Goal: Information Seeking & Learning: Learn about a topic

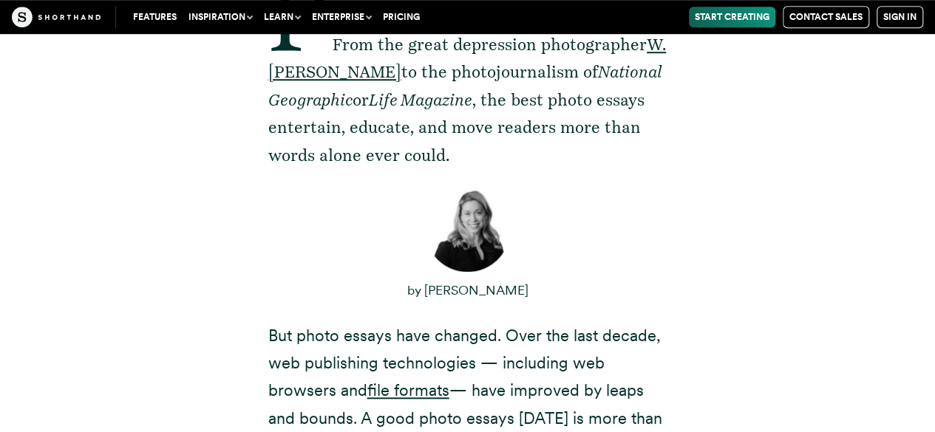
scroll to position [498, 0]
click at [370, 136] on p "Photo essays are one of the most powerful forms of storytelling in the last cen…" at bounding box center [467, 72] width 399 height 194
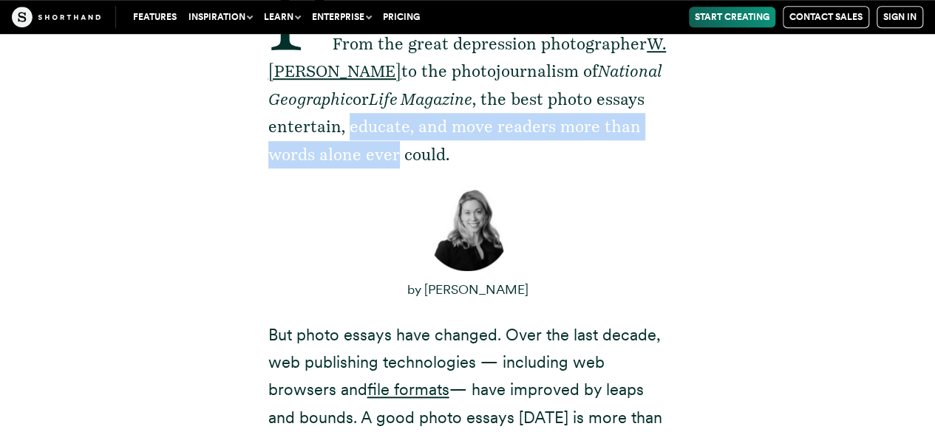
drag, startPoint x: 370, startPoint y: 136, endPoint x: 368, endPoint y: 157, distance: 21.5
click at [368, 157] on p "Photo essays are one of the most powerful forms of storytelling in the last cen…" at bounding box center [467, 72] width 399 height 194
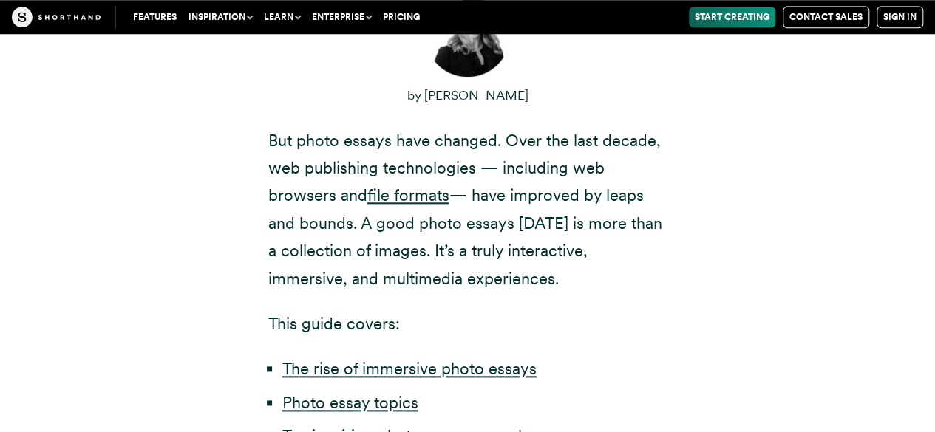
scroll to position [721, 0]
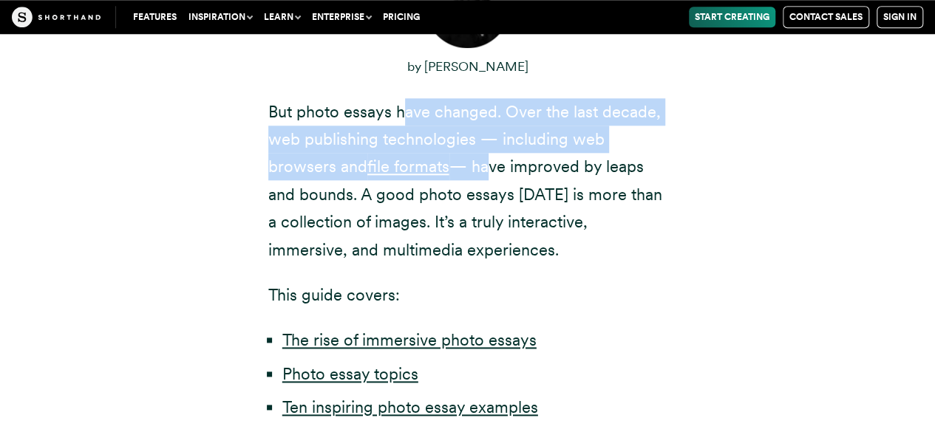
drag, startPoint x: 399, startPoint y: 115, endPoint x: 483, endPoint y: 156, distance: 93.5
click at [483, 156] on p "But photo essays have changed. Over the last decade, web publishing technologie…" at bounding box center [467, 181] width 399 height 166
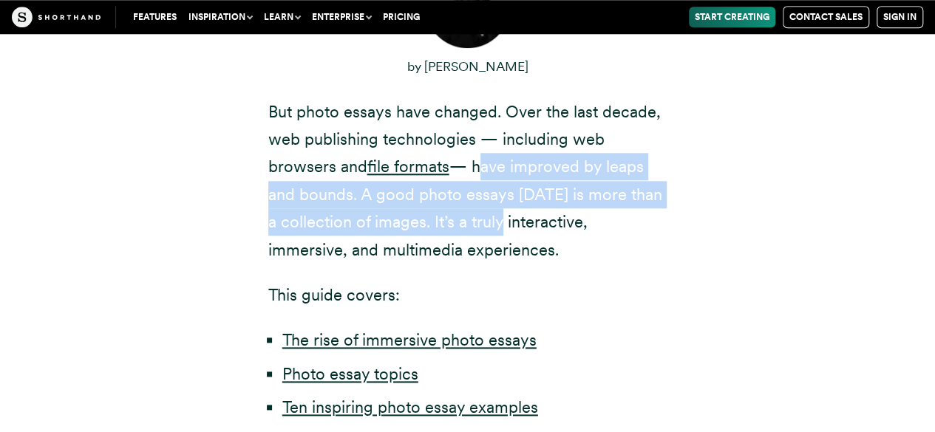
drag, startPoint x: 483, startPoint y: 156, endPoint x: 463, endPoint y: 221, distance: 68.0
click at [463, 221] on p "But photo essays have changed. Over the last decade, web publishing technologie…" at bounding box center [467, 181] width 399 height 166
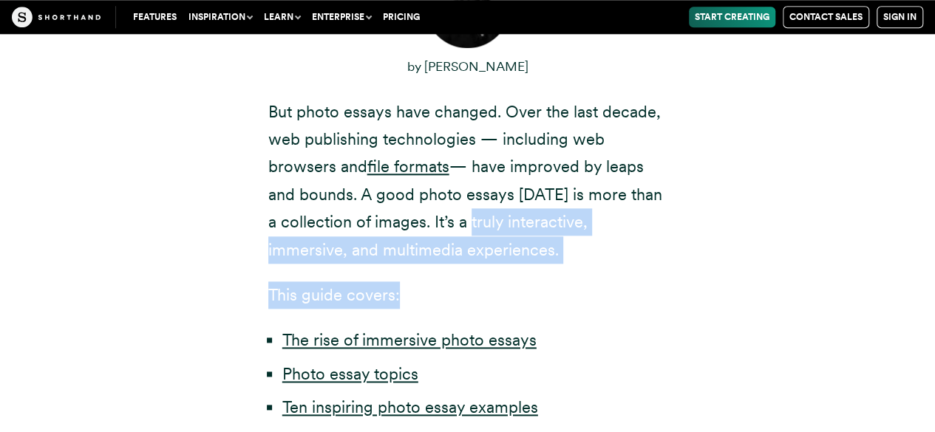
drag, startPoint x: 463, startPoint y: 221, endPoint x: 452, endPoint y: 270, distance: 50.0
click at [452, 270] on div "Photo essays are one of the most powerful forms of storytelling in the last cen…" at bounding box center [467, 123] width 399 height 743
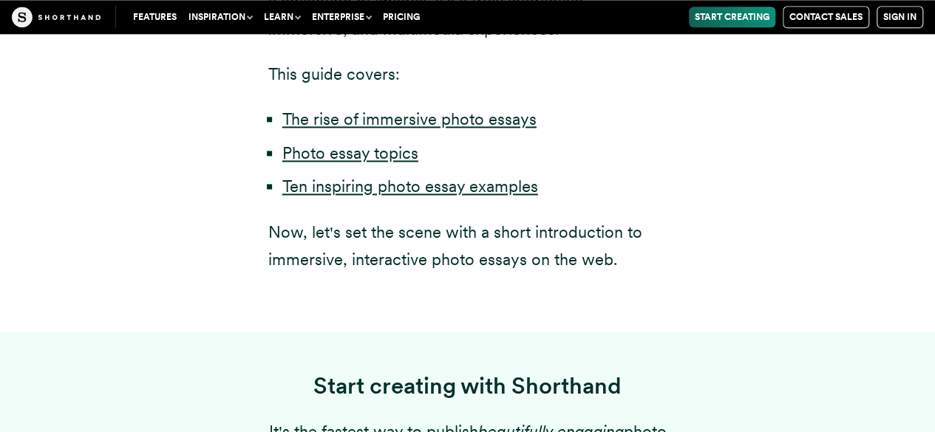
scroll to position [942, 0]
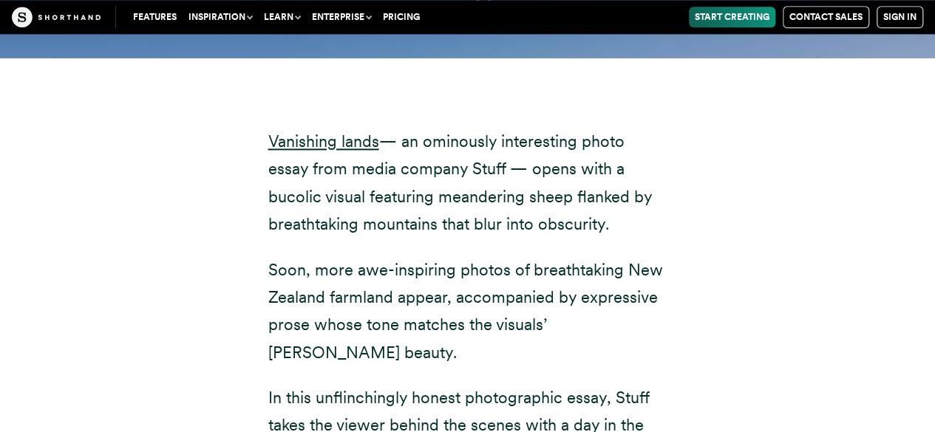
scroll to position [6566, 0]
click at [444, 180] on p "Vanishing lands — an ominously interesting photo essay from media company Stuff…" at bounding box center [467, 182] width 399 height 111
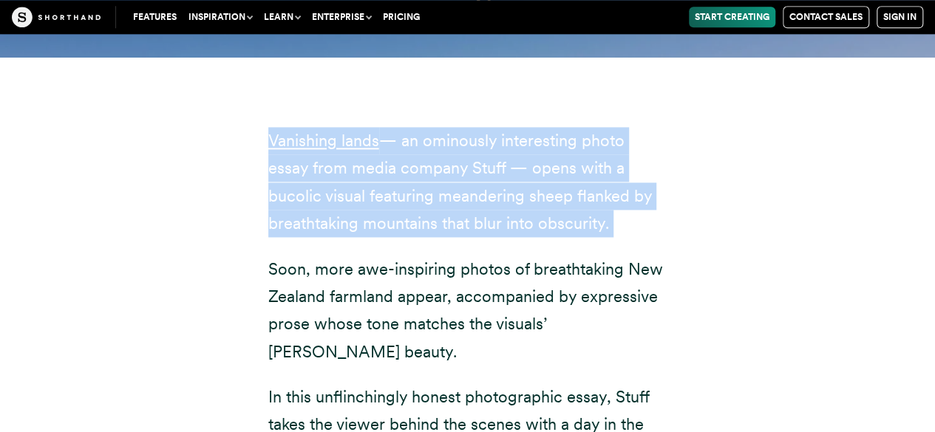
drag, startPoint x: 0, startPoint y: 0, endPoint x: 452, endPoint y: 135, distance: 471.2
click at [452, 135] on p "Vanishing lands — an ominously interesting photo essay from media company Stuff…" at bounding box center [467, 182] width 399 height 111
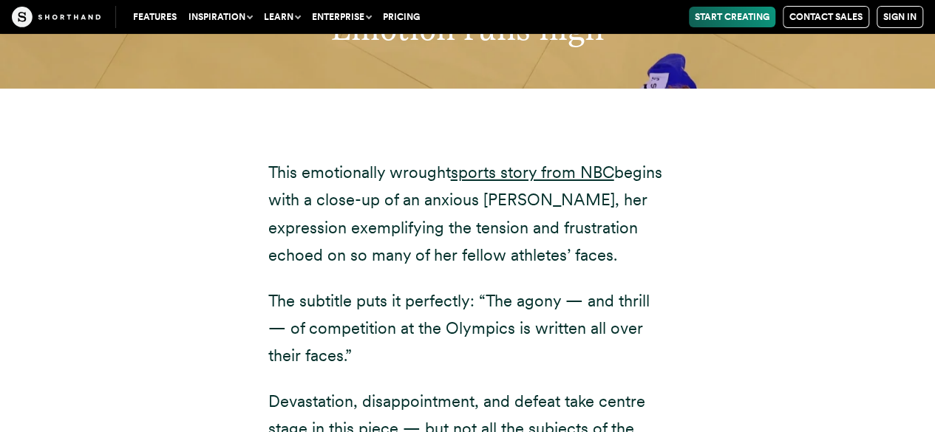
scroll to position [8116, 0]
click at [457, 287] on p "The subtitle puts it perfectly: “The agony — and thrill — of competition at the…" at bounding box center [467, 328] width 399 height 83
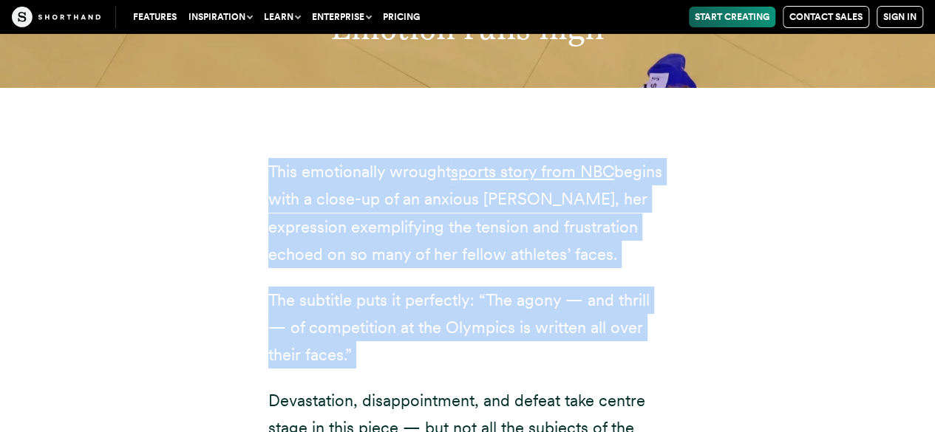
drag, startPoint x: 457, startPoint y: 243, endPoint x: 442, endPoint y: 205, distance: 41.2
click at [442, 205] on div "This emotionally wrought sports story from NBC begins with a close-up of an anx…" at bounding box center [467, 437] width 399 height 653
click at [442, 205] on p "This emotionally wrought sports story from NBC begins with a close-up of an anx…" at bounding box center [467, 213] width 399 height 111
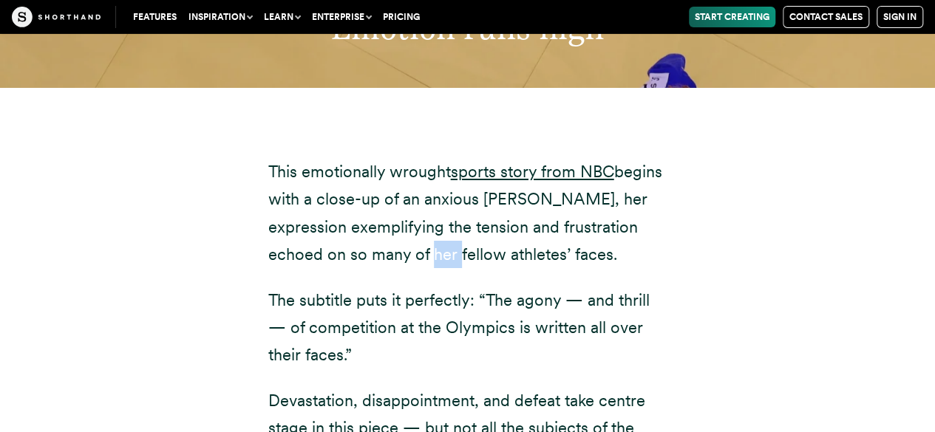
click at [442, 205] on p "This emotionally wrought sports story from NBC begins with a close-up of an anx…" at bounding box center [467, 213] width 399 height 111
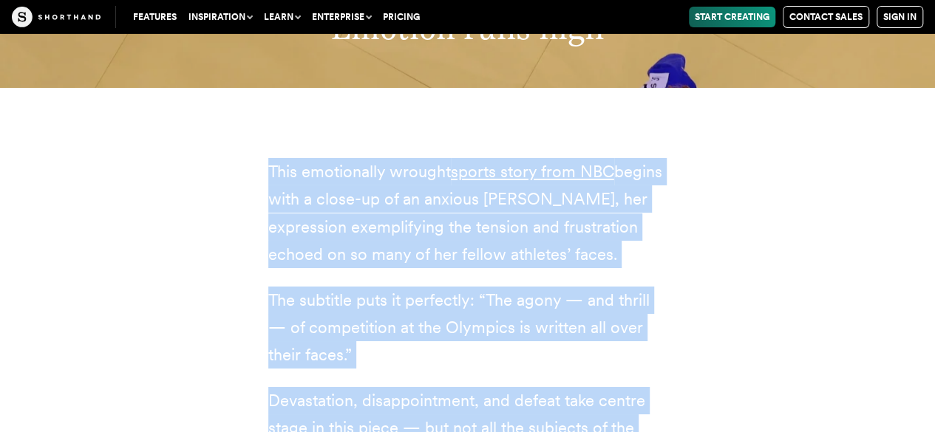
drag, startPoint x: 442, startPoint y: 205, endPoint x: 430, endPoint y: 327, distance: 122.5
click at [430, 327] on div "This emotionally wrought sports story from NBC begins with a close-up of an anx…" at bounding box center [467, 437] width 399 height 653
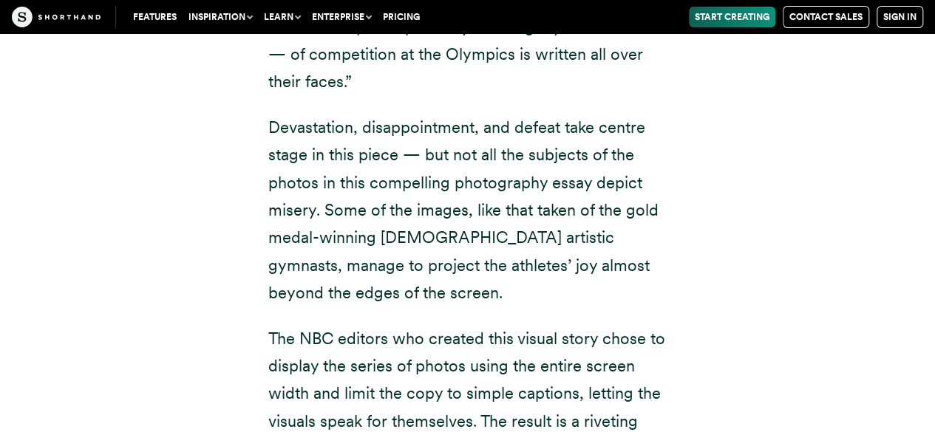
scroll to position [8394, 0]
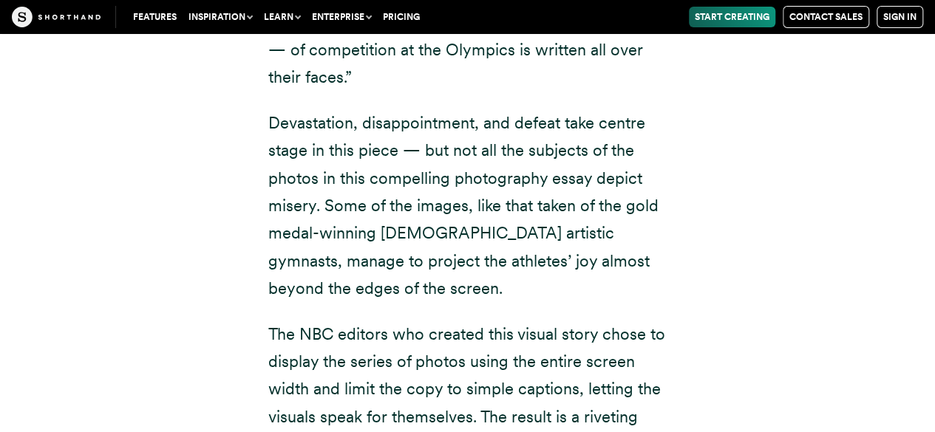
click at [430, 327] on p "The NBC editors who created this visual story chose to display the series of ph…" at bounding box center [467, 404] width 399 height 166
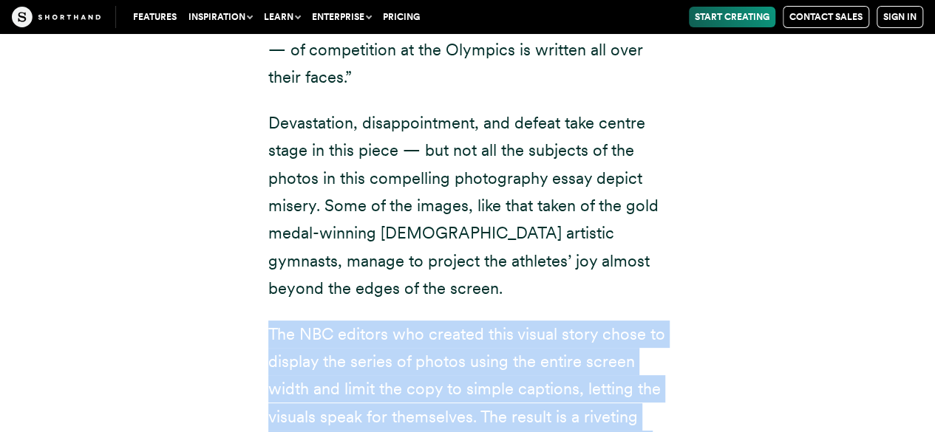
drag, startPoint x: 430, startPoint y: 327, endPoint x: 442, endPoint y: 219, distance: 108.5
click at [442, 219] on div "This emotionally wrought sports story from NBC begins with a close-up of an anx…" at bounding box center [467, 159] width 399 height 653
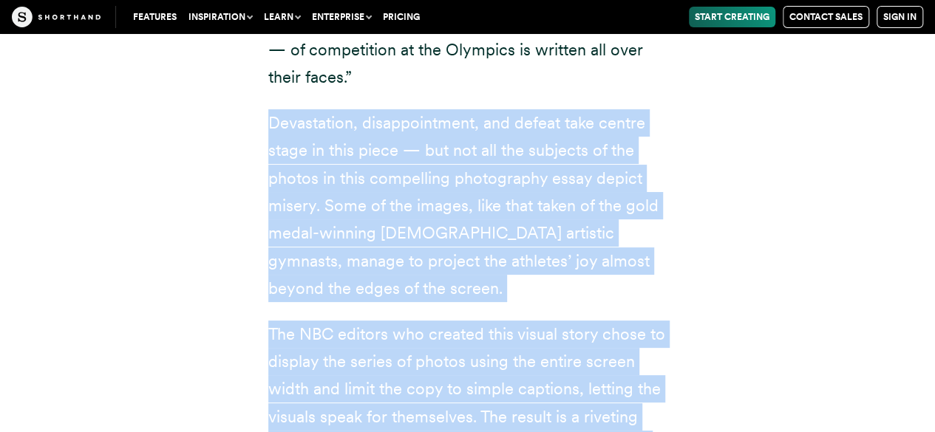
click at [442, 219] on p "Devastation, disappointment, and defeat take centre stage in this piece — but n…" at bounding box center [467, 206] width 399 height 194
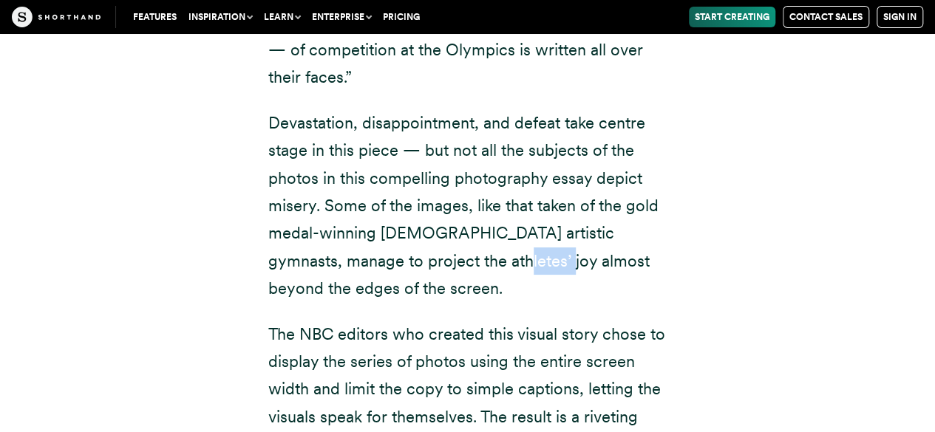
click at [442, 219] on p "Devastation, disappointment, and defeat take centre stage in this piece — but n…" at bounding box center [467, 206] width 399 height 194
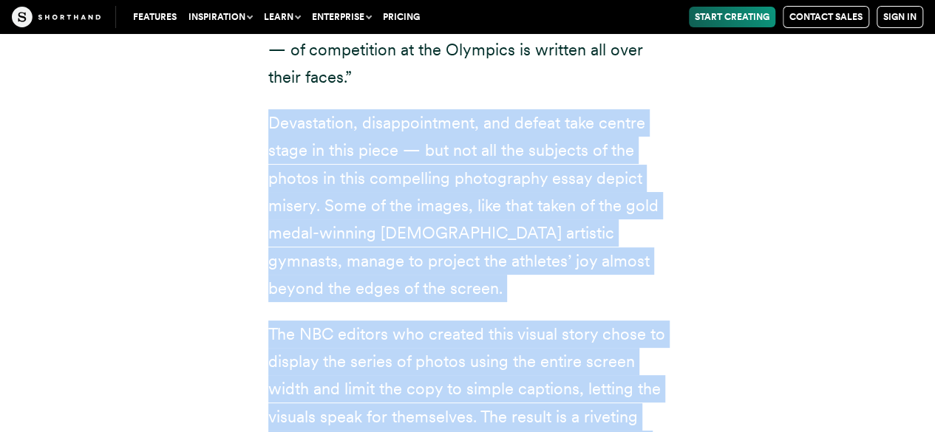
drag, startPoint x: 442, startPoint y: 219, endPoint x: 428, endPoint y: 294, distance: 76.7
click at [428, 294] on div "This emotionally wrought sports story from NBC begins with a close-up of an anx…" at bounding box center [467, 159] width 399 height 653
click at [428, 321] on p "The NBC editors who created this visual story chose to display the series of ph…" at bounding box center [467, 404] width 399 height 166
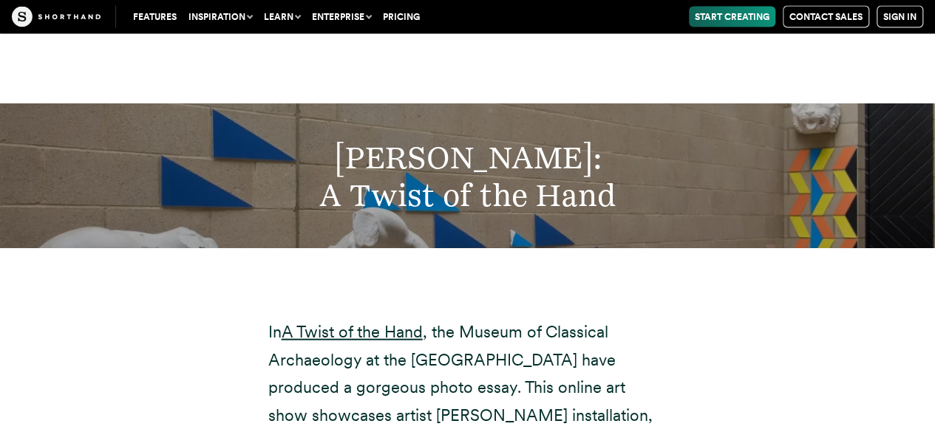
scroll to position [9866, 0]
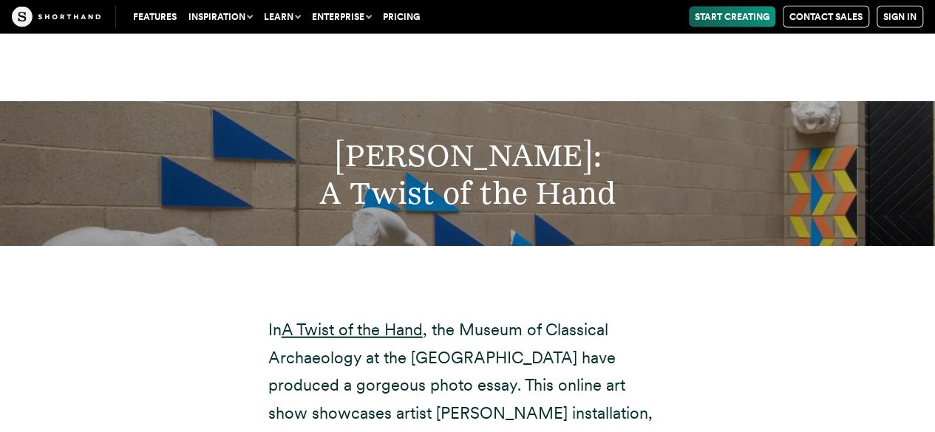
click at [463, 137] on h2 "[PERSON_NAME]: A Twist of the Hand" at bounding box center [467, 174] width 763 height 75
drag, startPoint x: 463, startPoint y: 131, endPoint x: 461, endPoint y: 121, distance: 9.7
click at [461, 137] on h2 "[PERSON_NAME]: A Twist of the Hand" at bounding box center [467, 174] width 763 height 75
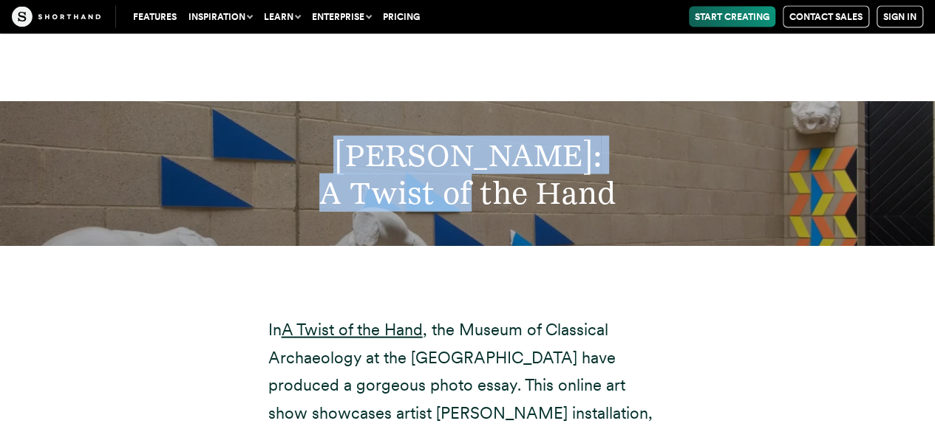
click at [461, 137] on h2 "[PERSON_NAME]: A Twist of the Hand" at bounding box center [467, 174] width 763 height 75
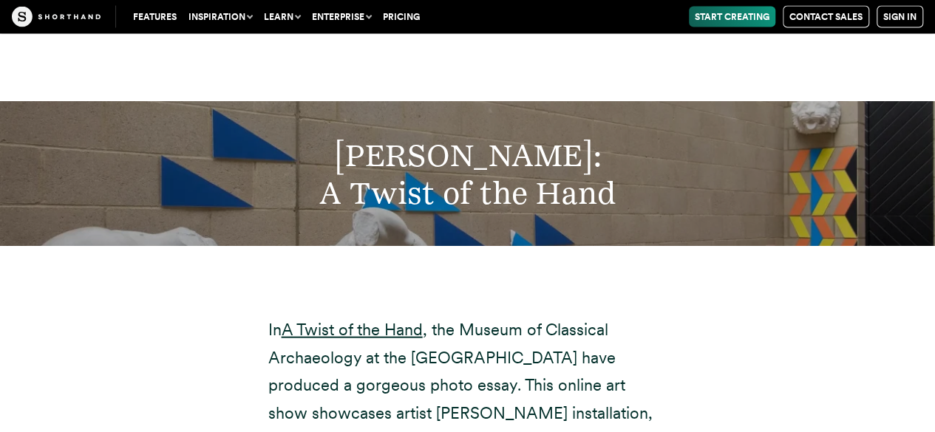
click at [461, 137] on h2 "[PERSON_NAME]: A Twist of the Hand" at bounding box center [467, 174] width 763 height 75
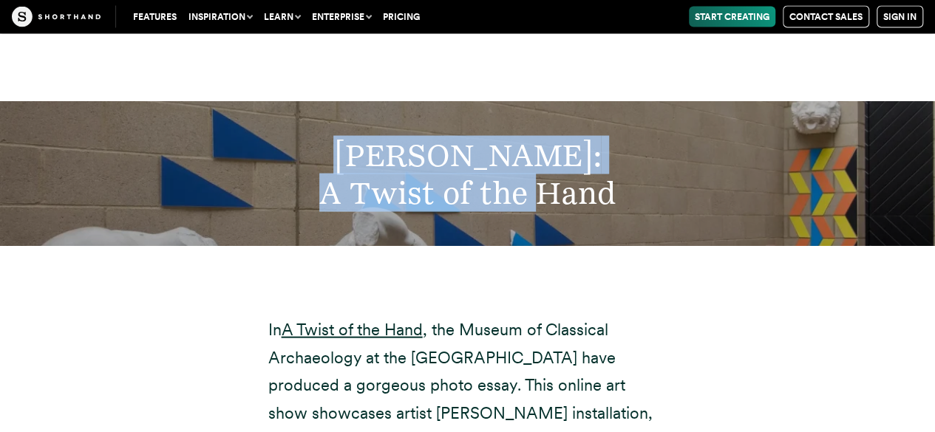
drag, startPoint x: 461, startPoint y: 121, endPoint x: 562, endPoint y: 132, distance: 101.1
click at [562, 137] on h2 "[PERSON_NAME]: A Twist of the Hand" at bounding box center [467, 174] width 763 height 75
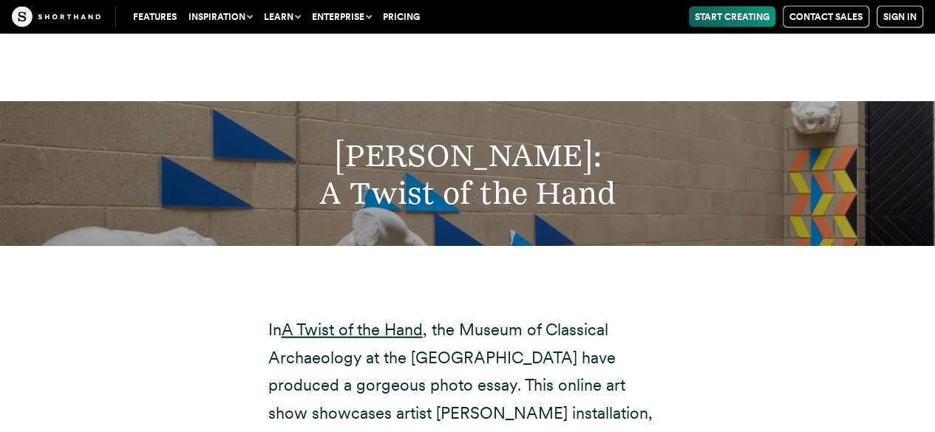
click at [489, 137] on h2 "[PERSON_NAME]: A Twist of the Hand" at bounding box center [467, 174] width 763 height 75
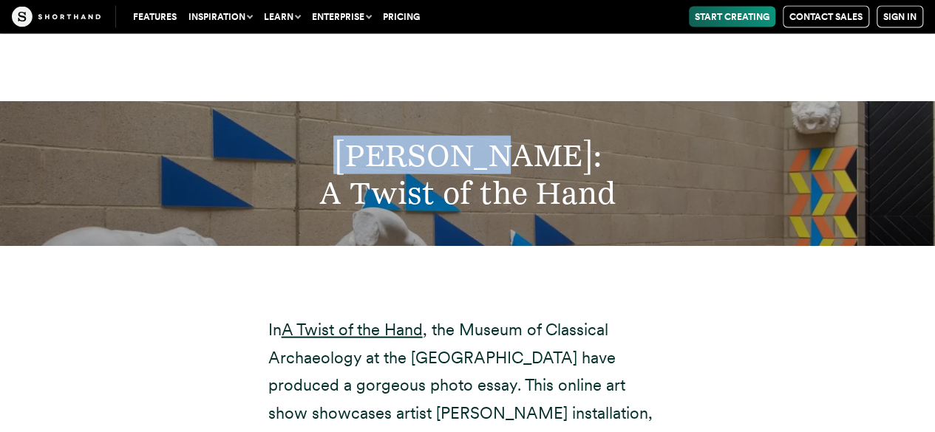
drag, startPoint x: 489, startPoint y: 118, endPoint x: 443, endPoint y: 117, distance: 46.6
click at [443, 137] on h2 "[PERSON_NAME]: A Twist of the Hand" at bounding box center [467, 174] width 763 height 75
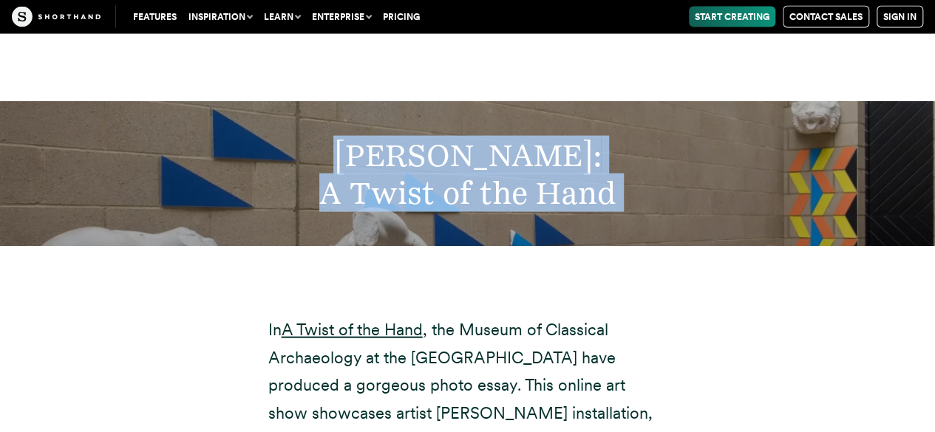
drag, startPoint x: 443, startPoint y: 117, endPoint x: 531, endPoint y: 147, distance: 93.7
click at [531, 147] on h2 "[PERSON_NAME]: A Twist of the Hand" at bounding box center [467, 174] width 763 height 75
drag, startPoint x: 531, startPoint y: 147, endPoint x: 377, endPoint y: 118, distance: 157.3
click at [377, 137] on h2 "[PERSON_NAME]: A Twist of the Hand" at bounding box center [467, 174] width 763 height 75
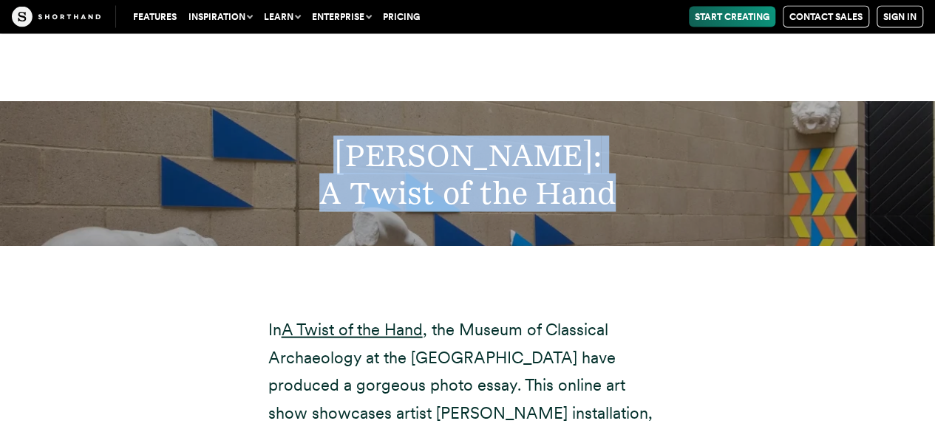
click at [377, 137] on h2 "[PERSON_NAME]: A Twist of the Hand" at bounding box center [467, 174] width 763 height 75
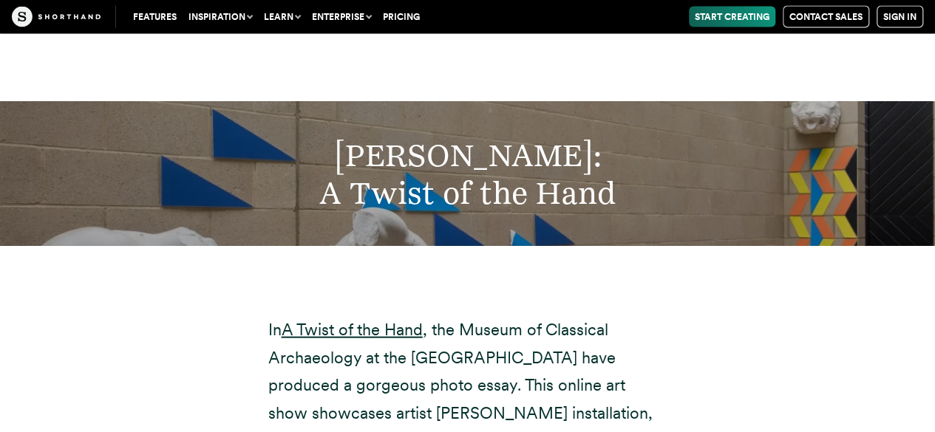
click at [324, 137] on h2 "[PERSON_NAME]: A Twist of the Hand" at bounding box center [467, 174] width 763 height 75
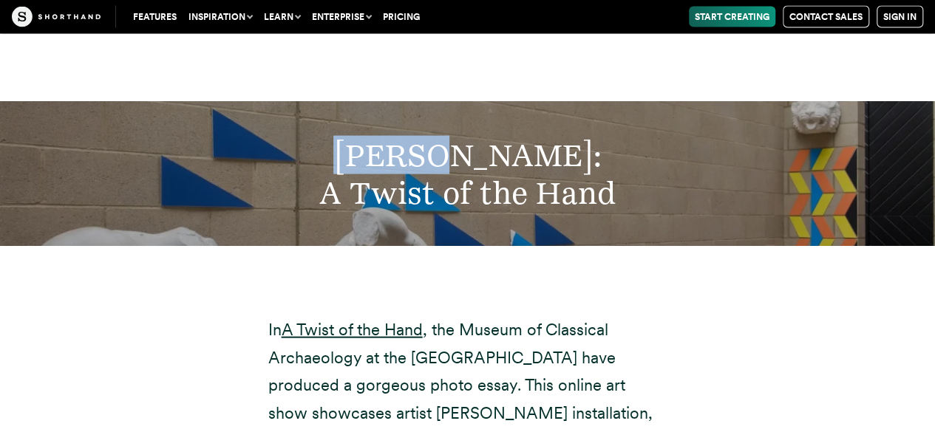
click at [324, 137] on h2 "[PERSON_NAME]: A Twist of the Hand" at bounding box center [467, 174] width 763 height 75
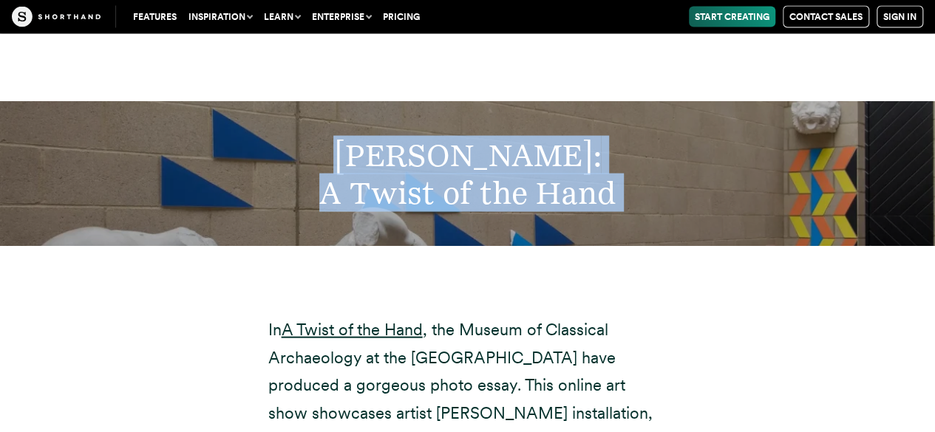
drag, startPoint x: 324, startPoint y: 104, endPoint x: 342, endPoint y: 139, distance: 39.3
click at [342, 139] on h2 "[PERSON_NAME]: A Twist of the Hand" at bounding box center [467, 174] width 763 height 75
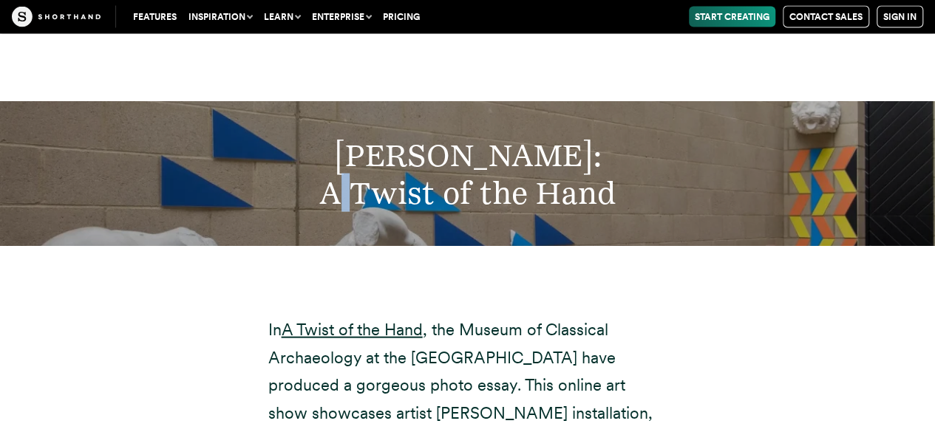
click at [342, 139] on h2 "[PERSON_NAME]: A Twist of the Hand" at bounding box center [467, 174] width 763 height 75
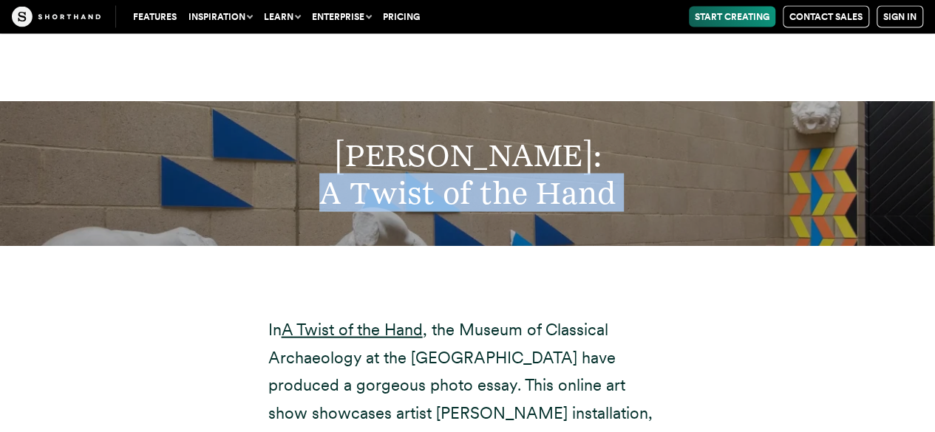
drag, startPoint x: 342, startPoint y: 139, endPoint x: 364, endPoint y: 113, distance: 34.1
click at [364, 137] on h2 "[PERSON_NAME]: A Twist of the Hand" at bounding box center [467, 174] width 763 height 75
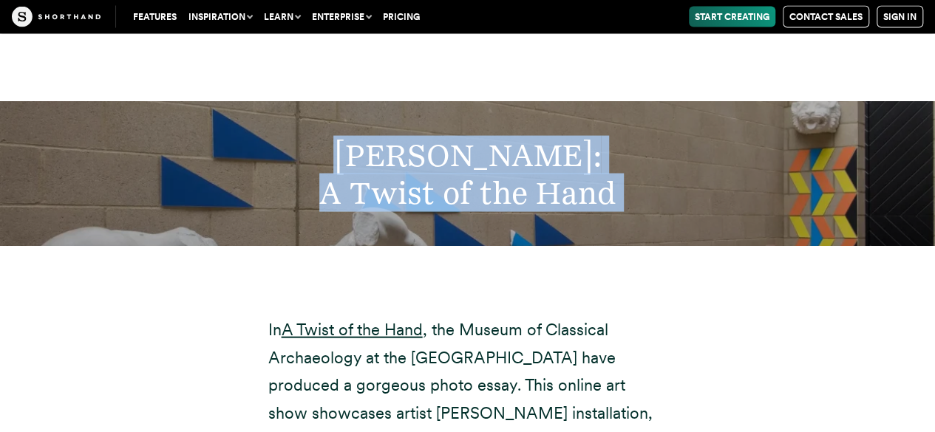
click at [364, 137] on h2 "[PERSON_NAME]: A Twist of the Hand" at bounding box center [467, 174] width 763 height 75
drag, startPoint x: 364, startPoint y: 113, endPoint x: 498, endPoint y: 134, distance: 135.4
click at [498, 137] on h2 "[PERSON_NAME]: A Twist of the Hand" at bounding box center [467, 174] width 763 height 75
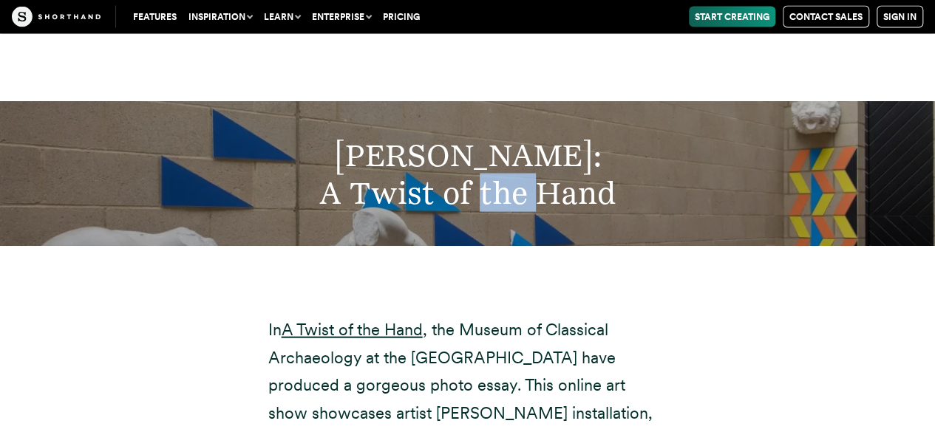
drag, startPoint x: 498, startPoint y: 134, endPoint x: 529, endPoint y: 142, distance: 32.1
click at [529, 142] on h2 "[PERSON_NAME]: A Twist of the Hand" at bounding box center [467, 174] width 763 height 75
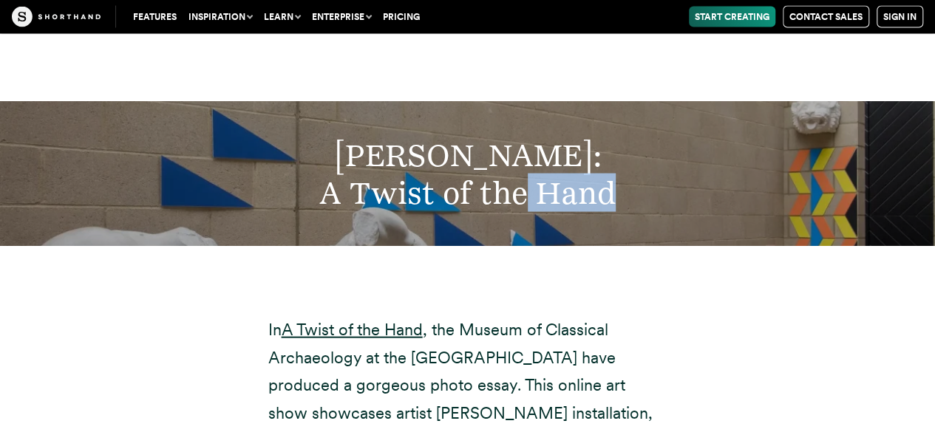
drag, startPoint x: 529, startPoint y: 142, endPoint x: 576, endPoint y: 147, distance: 47.6
click at [576, 147] on h2 "[PERSON_NAME]: A Twist of the Hand" at bounding box center [467, 174] width 763 height 75
drag, startPoint x: 576, startPoint y: 147, endPoint x: 443, endPoint y: 120, distance: 136.5
click at [443, 137] on h2 "[PERSON_NAME]: A Twist of the Hand" at bounding box center [467, 174] width 763 height 75
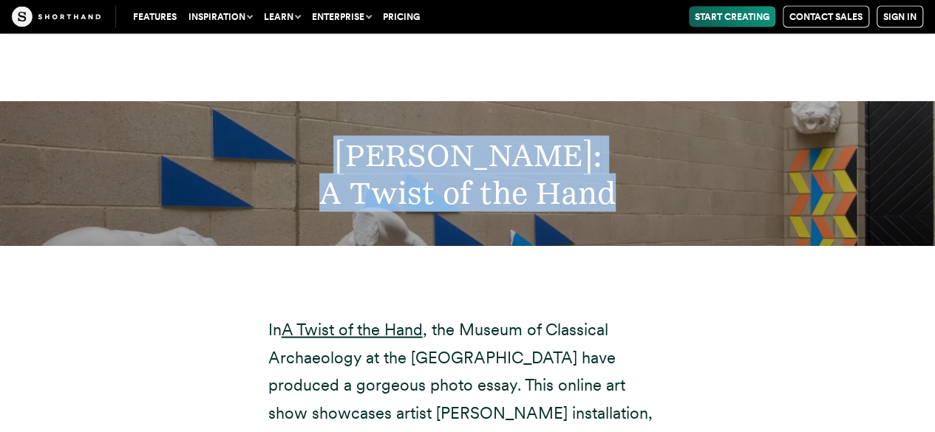
click at [443, 137] on h2 "[PERSON_NAME]: A Twist of the Hand" at bounding box center [467, 174] width 763 height 75
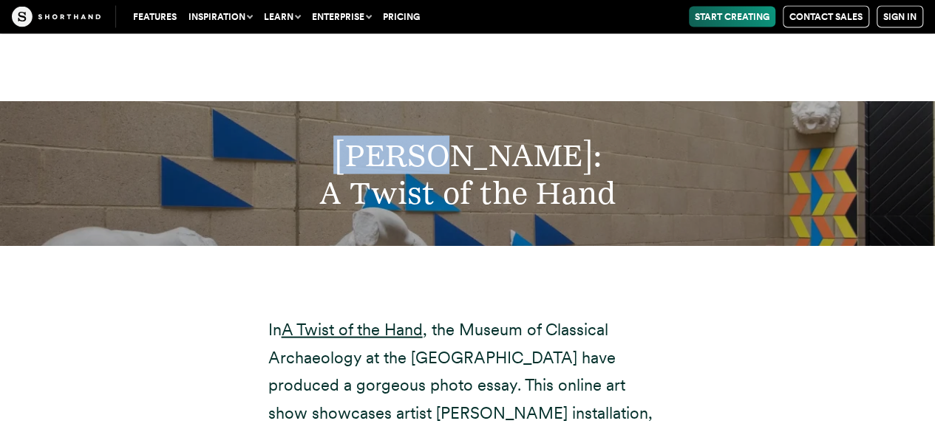
click at [443, 137] on h2 "[PERSON_NAME]: A Twist of the Hand" at bounding box center [467, 174] width 763 height 75
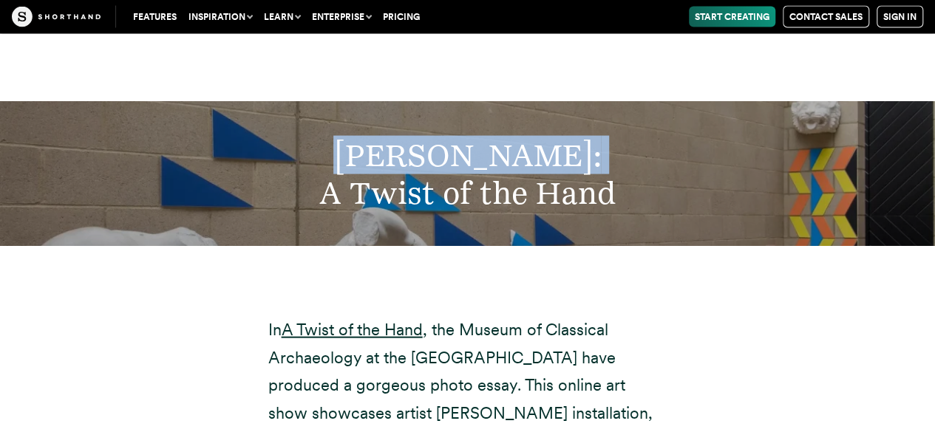
click at [443, 137] on h2 "[PERSON_NAME]: A Twist of the Hand" at bounding box center [467, 174] width 763 height 75
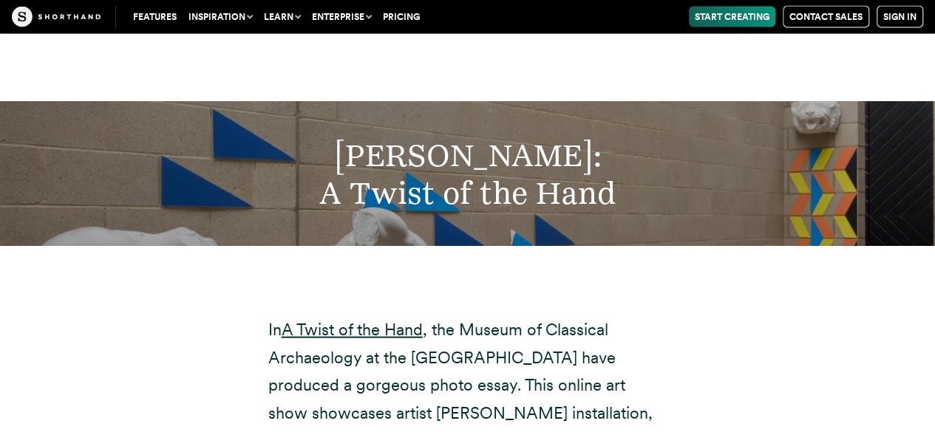
click at [478, 137] on h2 "[PERSON_NAME]: A Twist of the Hand" at bounding box center [467, 174] width 763 height 75
drag, startPoint x: 478, startPoint y: 135, endPoint x: 445, endPoint y: 143, distance: 34.4
click at [445, 143] on h2 "[PERSON_NAME]: A Twist of the Hand" at bounding box center [467, 174] width 763 height 75
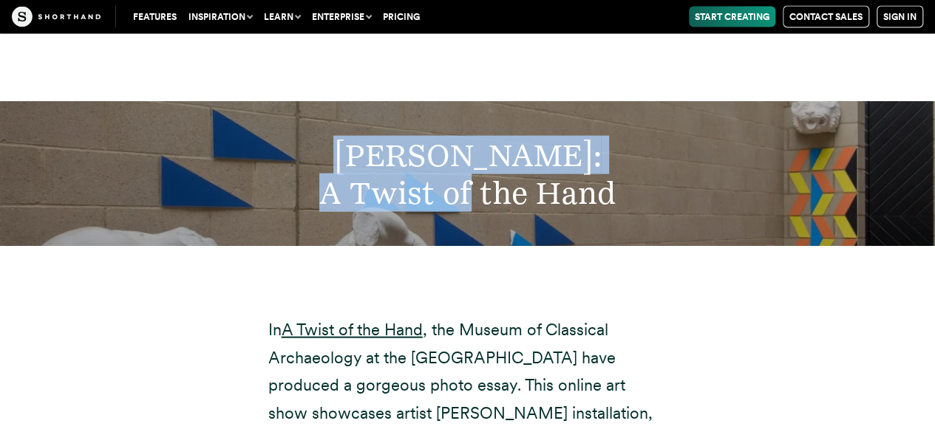
drag, startPoint x: 445, startPoint y: 143, endPoint x: 460, endPoint y: 95, distance: 50.5
click at [460, 137] on h2 "[PERSON_NAME]: A Twist of the Hand" at bounding box center [467, 174] width 763 height 75
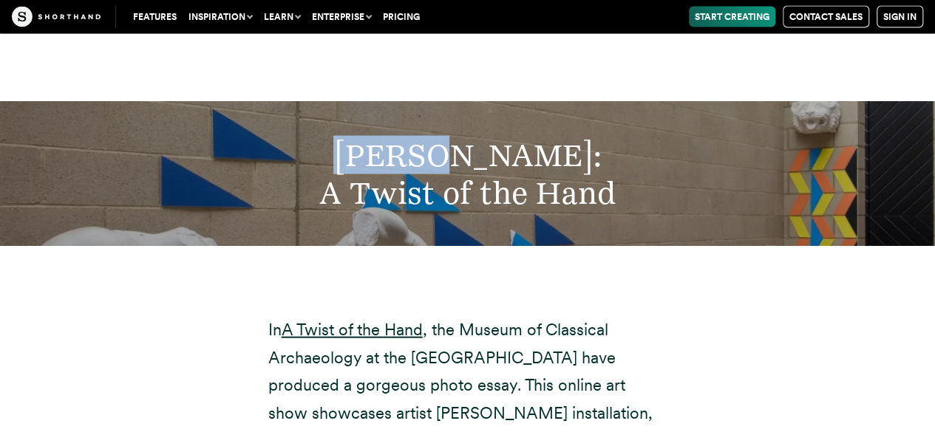
click at [460, 137] on h2 "[PERSON_NAME]: A Twist of the Hand" at bounding box center [467, 174] width 763 height 75
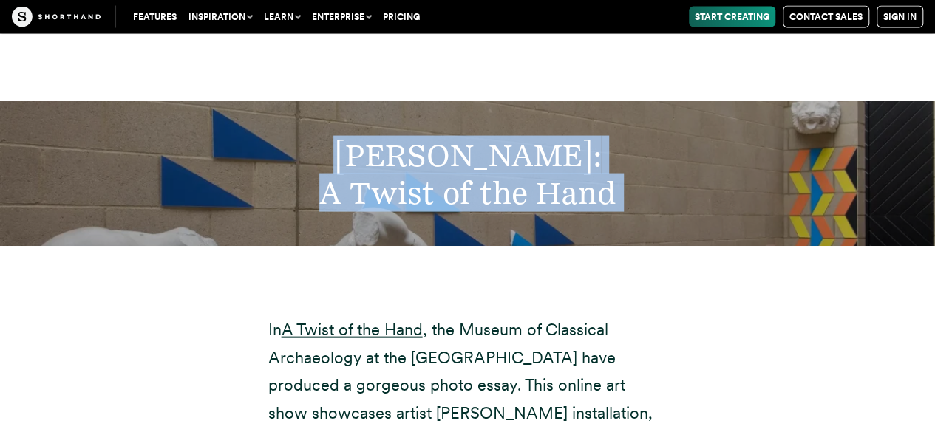
drag, startPoint x: 460, startPoint y: 95, endPoint x: 528, endPoint y: 149, distance: 86.3
click at [528, 149] on h2 "[PERSON_NAME]: A Twist of the Hand" at bounding box center [467, 174] width 763 height 75
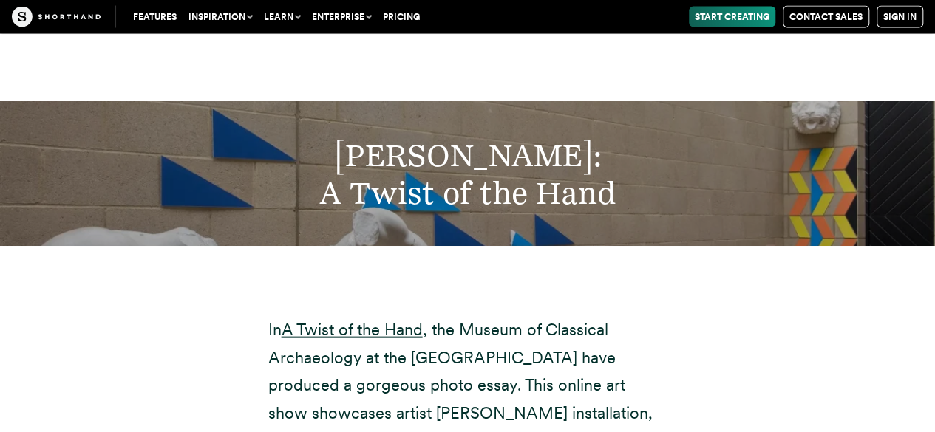
click at [507, 316] on p "In A Twist of the Hand , the Museum of Classical Archaeology at the [GEOGRAPHIC…" at bounding box center [467, 399] width 399 height 166
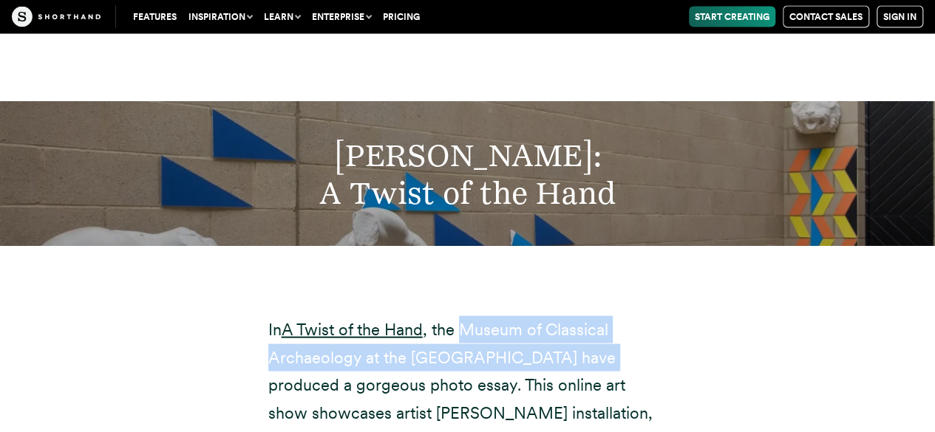
drag, startPoint x: 507, startPoint y: 279, endPoint x: 500, endPoint y: 320, distance: 41.9
click at [500, 320] on p "In A Twist of the Hand , the Museum of Classical Archaeology at the [GEOGRAPHIC…" at bounding box center [467, 399] width 399 height 166
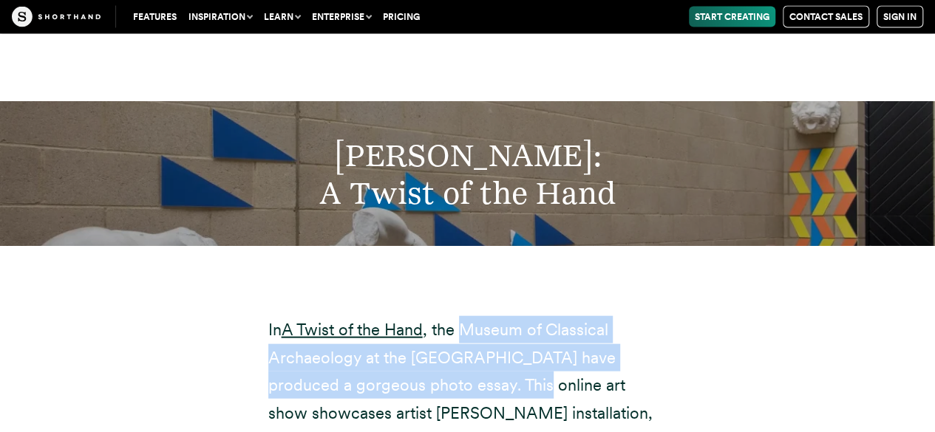
click at [500, 320] on p "In A Twist of the Hand , the Museum of Classical Archaeology at the [GEOGRAPHIC…" at bounding box center [467, 399] width 399 height 166
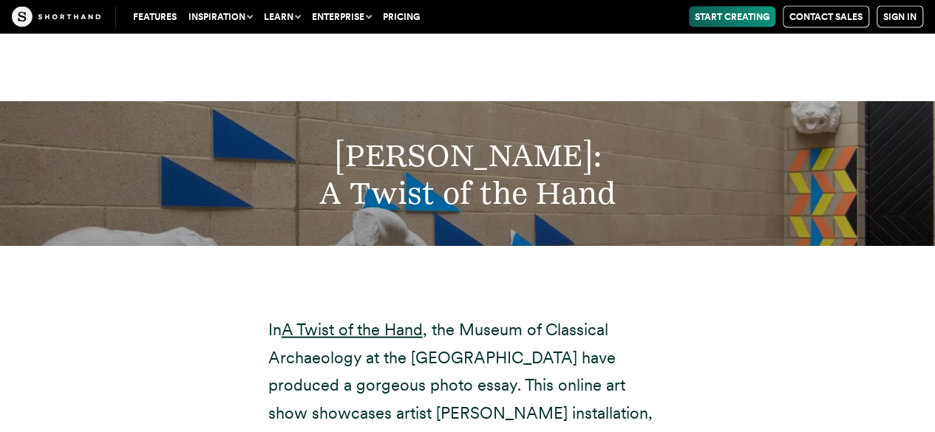
click at [443, 146] on h2 "[PERSON_NAME]: A Twist of the Hand" at bounding box center [467, 174] width 763 height 75
drag, startPoint x: 443, startPoint y: 146, endPoint x: 443, endPoint y: 129, distance: 17.0
click at [443, 137] on h2 "[PERSON_NAME]: A Twist of the Hand" at bounding box center [467, 174] width 763 height 75
drag, startPoint x: 443, startPoint y: 129, endPoint x: 514, endPoint y: 121, distance: 70.7
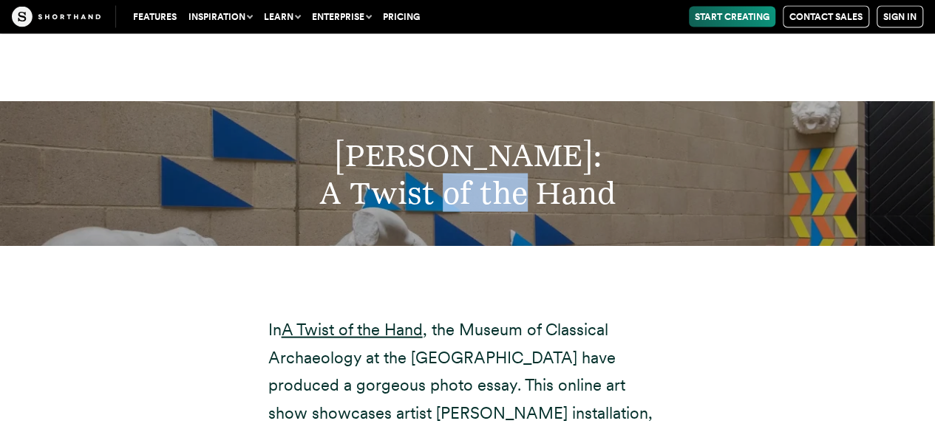
click at [514, 137] on h2 "[PERSON_NAME]: A Twist of the Hand" at bounding box center [467, 174] width 763 height 75
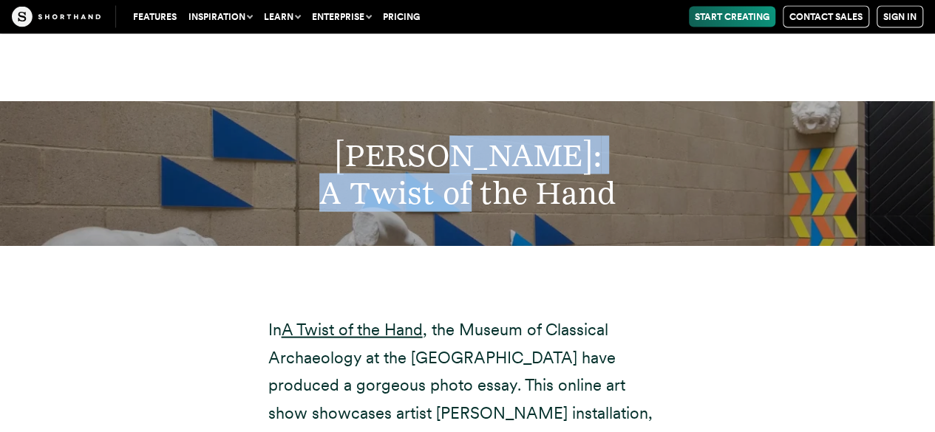
click at [503, 137] on h2 "[PERSON_NAME]: A Twist of the Hand" at bounding box center [467, 174] width 763 height 75
drag, startPoint x: 503, startPoint y: 101, endPoint x: 486, endPoint y: 137, distance: 39.0
click at [486, 137] on h2 "[PERSON_NAME]: A Twist of the Hand" at bounding box center [467, 174] width 763 height 75
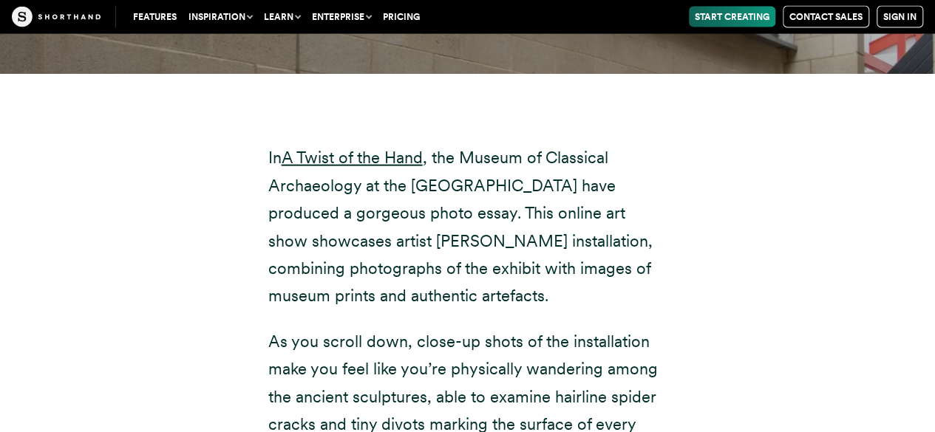
scroll to position [10042, 0]
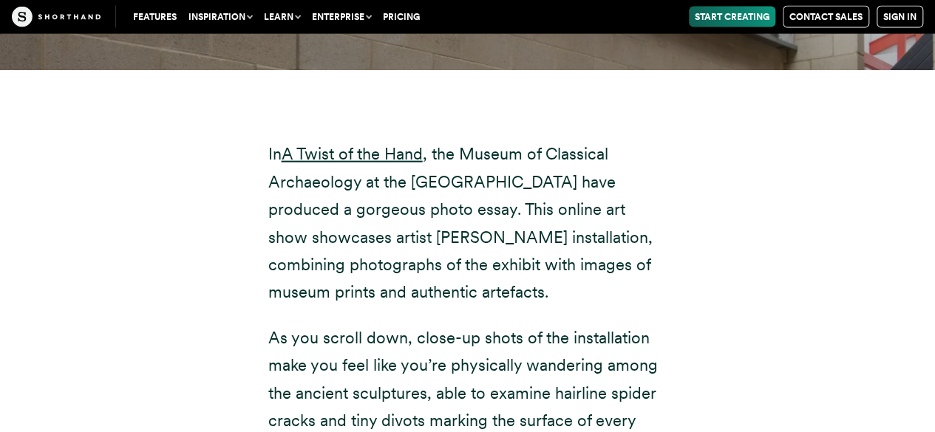
click at [435, 174] on p "In A Twist of the Hand , the Museum of Classical Archaeology at the [GEOGRAPHIC…" at bounding box center [467, 223] width 399 height 166
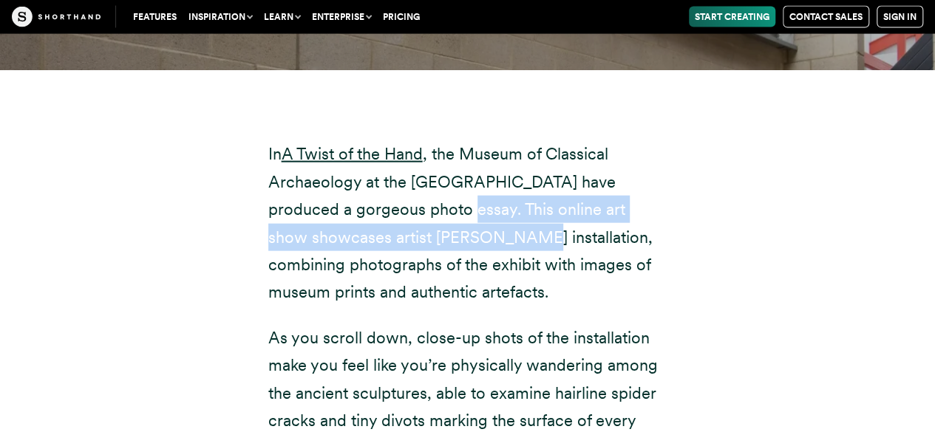
drag, startPoint x: 435, startPoint y: 174, endPoint x: 435, endPoint y: 143, distance: 30.3
click at [435, 143] on p "In A Twist of the Hand , the Museum of Classical Archaeology at the [GEOGRAPHIC…" at bounding box center [467, 223] width 399 height 166
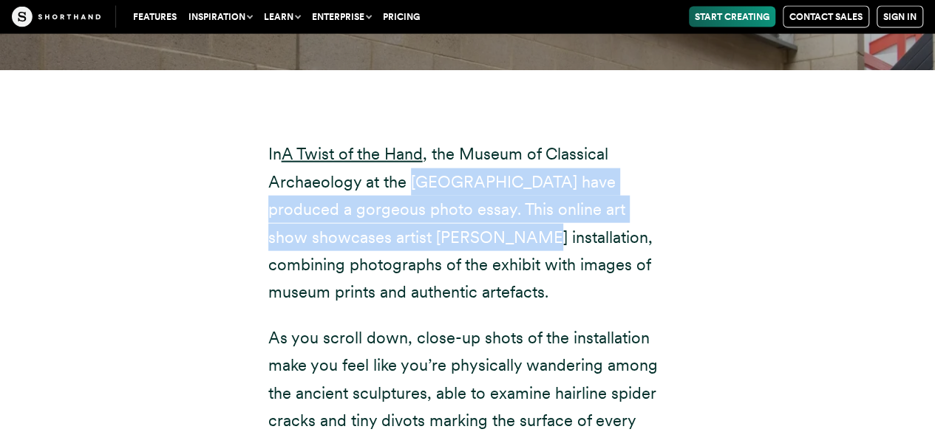
click at [435, 143] on p "In A Twist of the Hand , the Museum of Classical Archaeology at the [GEOGRAPHIC…" at bounding box center [467, 223] width 399 height 166
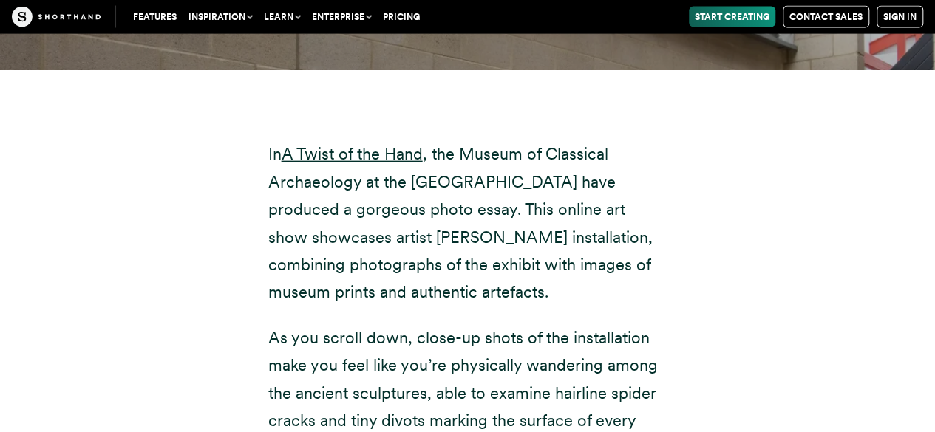
click at [537, 249] on p "In A Twist of the Hand , the Museum of Classical Archaeology at the [GEOGRAPHIC…" at bounding box center [467, 223] width 399 height 166
click at [530, 270] on div "In A Twist of the Hand , the Museum of Classical Archaeology at the [GEOGRAPHIC…" at bounding box center [467, 333] width 399 height 480
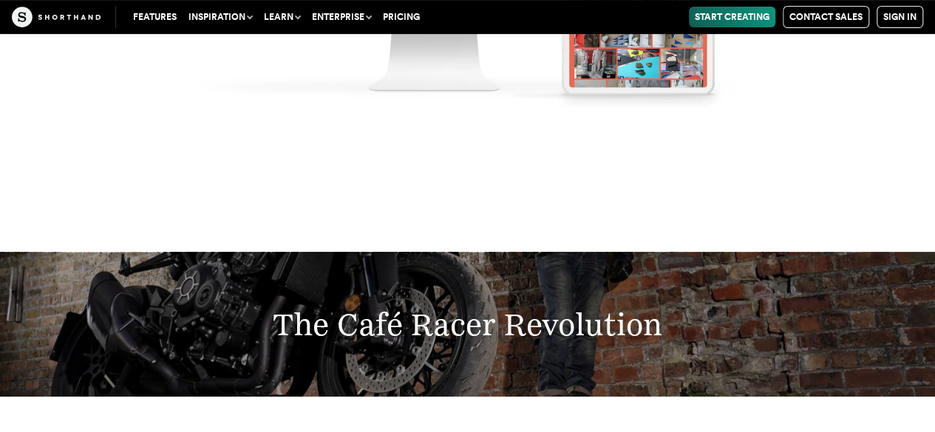
scroll to position [11595, 0]
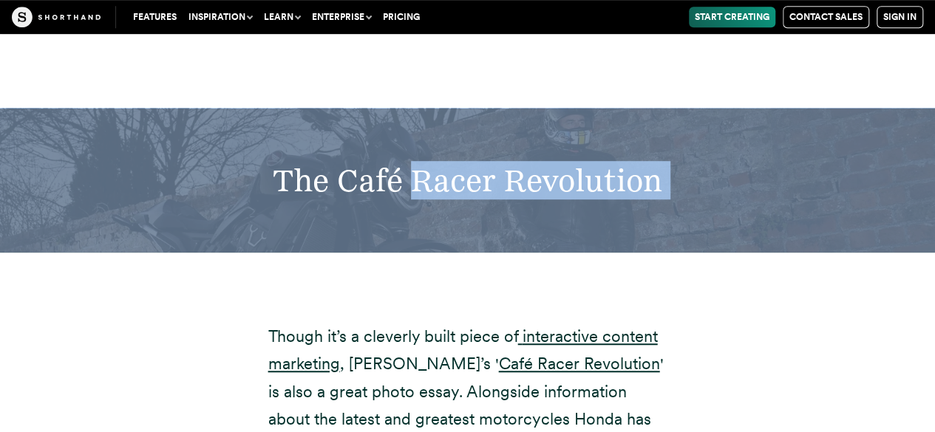
drag, startPoint x: 439, startPoint y: 205, endPoint x: 439, endPoint y: 156, distance: 49.5
click at [439, 156] on div "The Café Racer Revolution" at bounding box center [467, 181] width 935 height 144
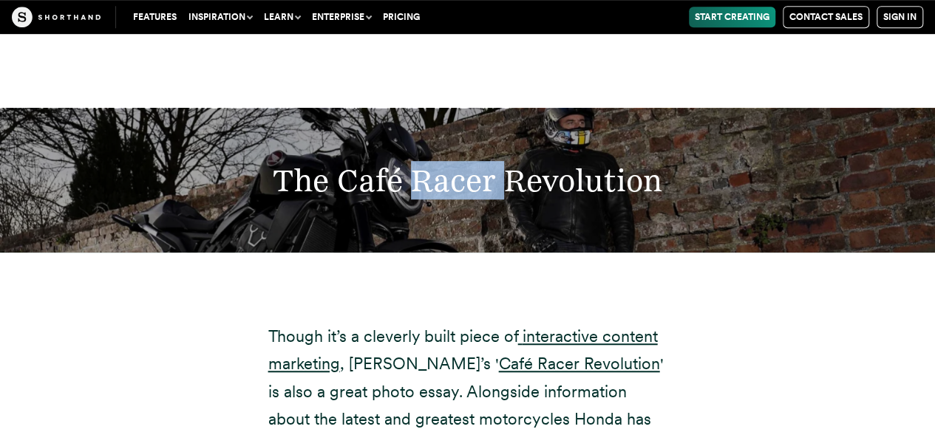
click at [439, 156] on div "The Café Racer Revolution" at bounding box center [467, 181] width 935 height 144
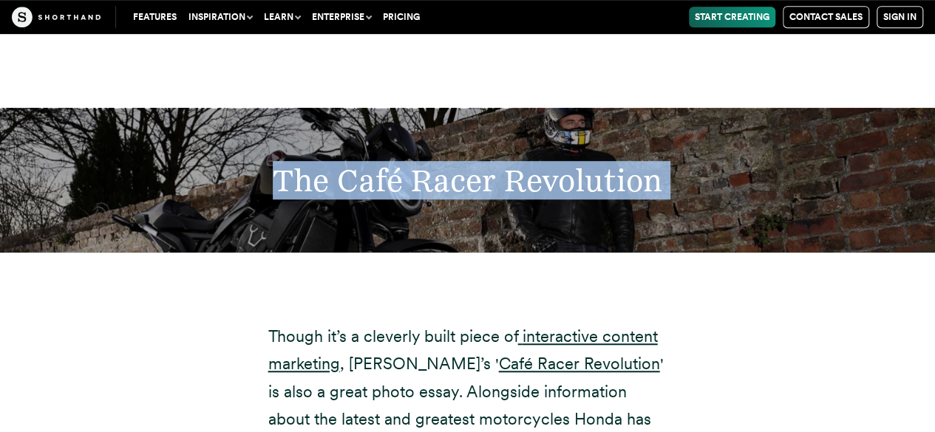
drag, startPoint x: 439, startPoint y: 156, endPoint x: 359, endPoint y: 140, distance: 81.5
click at [359, 140] on div "The Café Racer Revolution" at bounding box center [467, 181] width 935 height 144
click at [359, 162] on h2 "The Café Racer Revolution" at bounding box center [467, 181] width 763 height 38
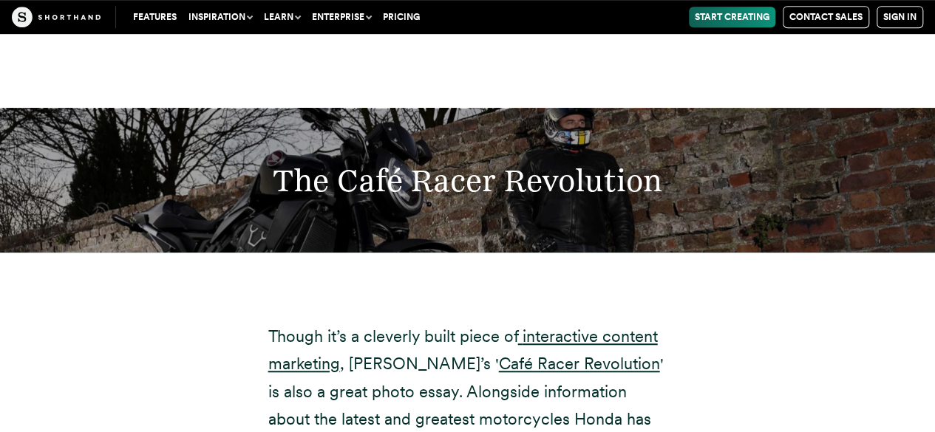
click at [294, 162] on h2 "The Café Racer Revolution" at bounding box center [467, 181] width 763 height 38
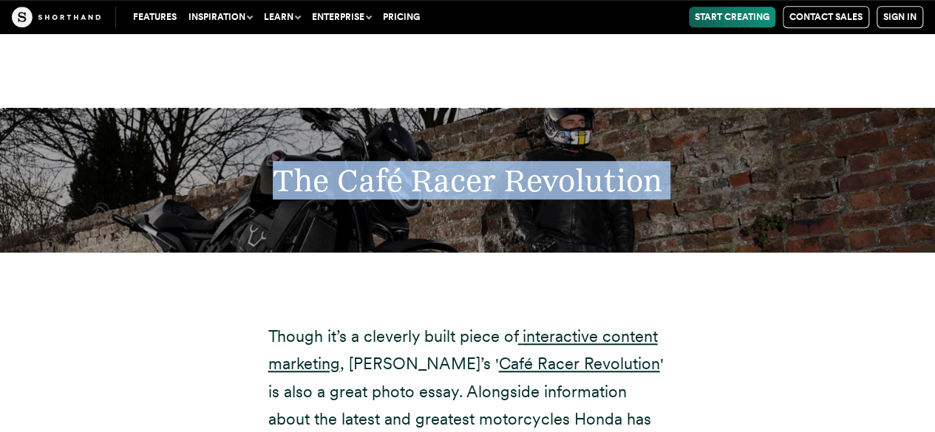
drag, startPoint x: 294, startPoint y: 140, endPoint x: 579, endPoint y: 128, distance: 285.5
click at [579, 162] on h2 "The Café Racer Revolution" at bounding box center [467, 181] width 763 height 38
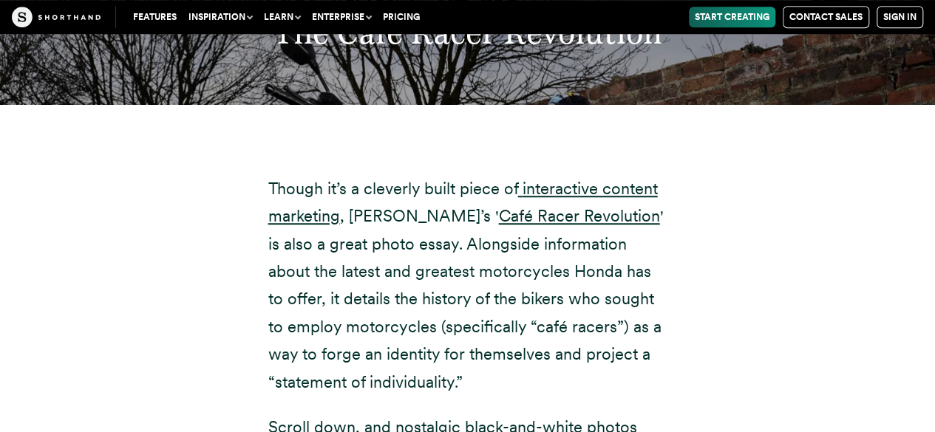
scroll to position [11746, 0]
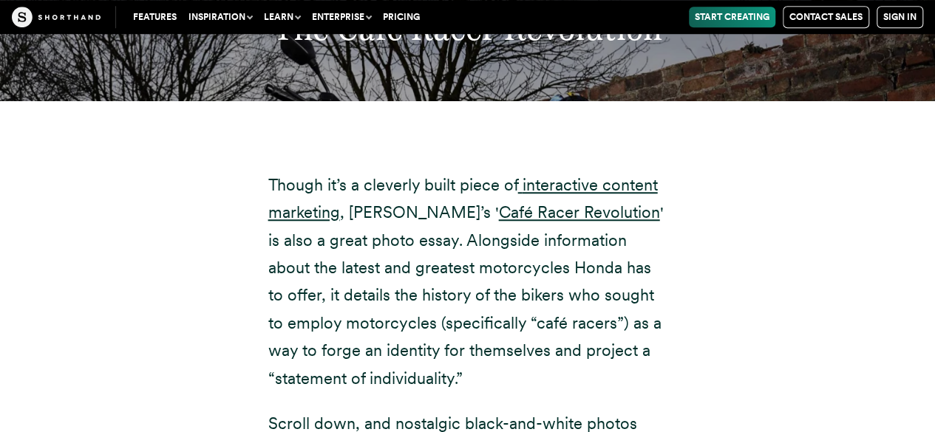
click at [418, 197] on p "Though it’s a cleverly built piece of interactive content marketing , Honda’s '…" at bounding box center [467, 281] width 399 height 221
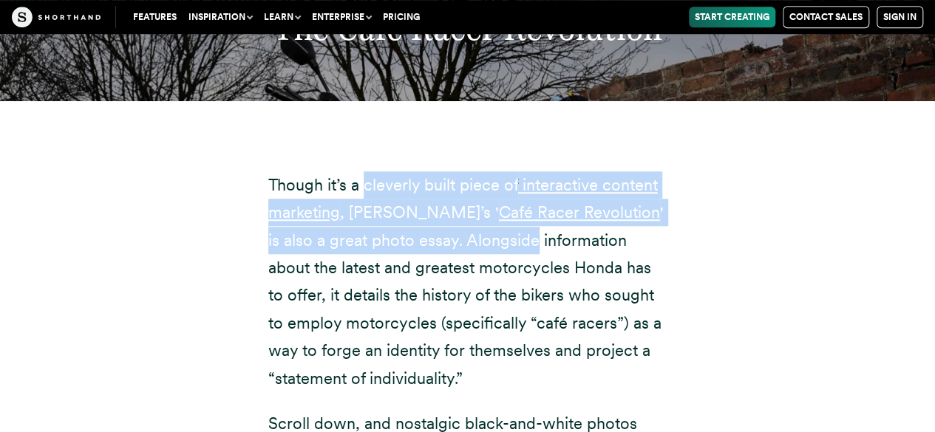
drag, startPoint x: 418, startPoint y: 197, endPoint x: 375, endPoint y: 141, distance: 69.6
click at [375, 171] on p "Though it’s a cleverly built piece of interactive content marketing , Honda’s '…" at bounding box center [467, 281] width 399 height 221
drag, startPoint x: 375, startPoint y: 141, endPoint x: 372, endPoint y: 202, distance: 61.4
click at [372, 202] on p "Though it’s a cleverly built piece of interactive content marketing , Honda’s '…" at bounding box center [467, 281] width 399 height 221
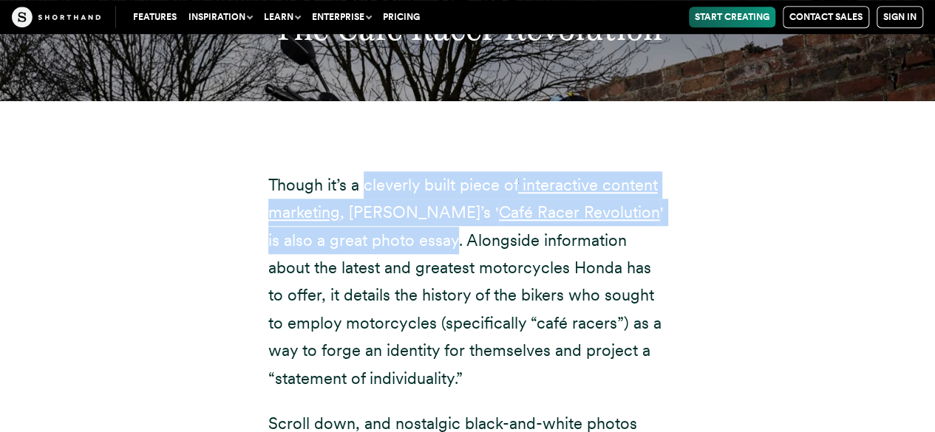
click at [372, 202] on p "Though it’s a cleverly built piece of interactive content marketing , Honda’s '…" at bounding box center [467, 281] width 399 height 221
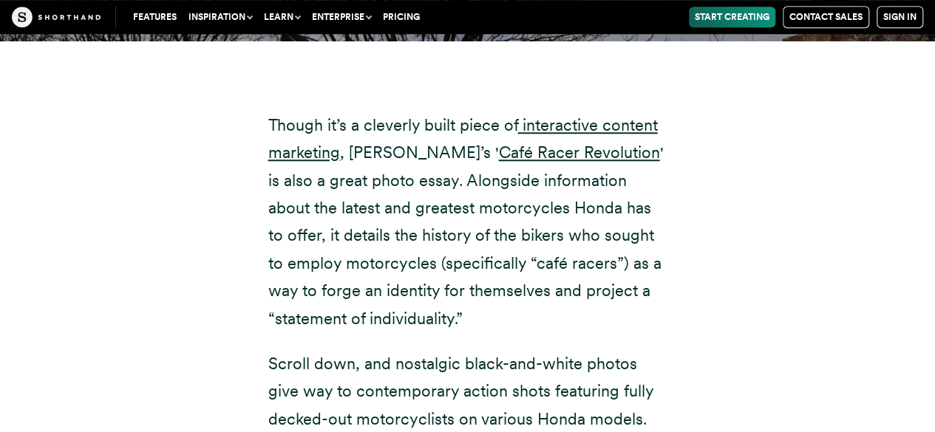
scroll to position [11807, 0]
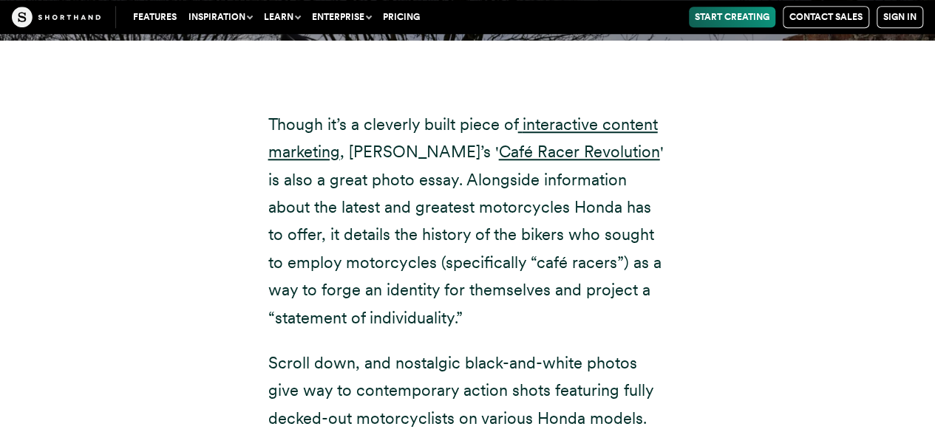
click at [461, 276] on p "Though it’s a cleverly built piece of interactive content marketing , Honda’s '…" at bounding box center [467, 221] width 399 height 221
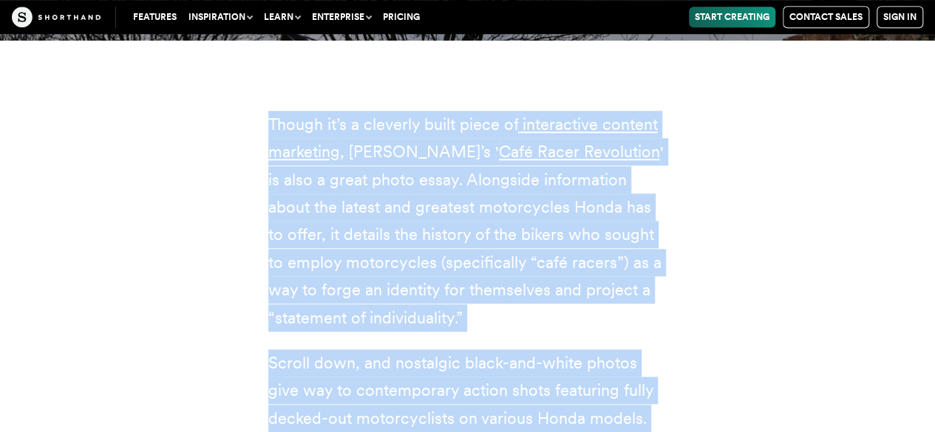
drag, startPoint x: 461, startPoint y: 276, endPoint x: 469, endPoint y: 381, distance: 104.5
click at [469, 381] on div "Though it’s a cleverly built piece of interactive content marketing , Honda’s '…" at bounding box center [467, 340] width 399 height 553
click at [469, 381] on p "Scroll down, and nostalgic black-and-white photos give way to contemporary acti…" at bounding box center [467, 391] width 399 height 83
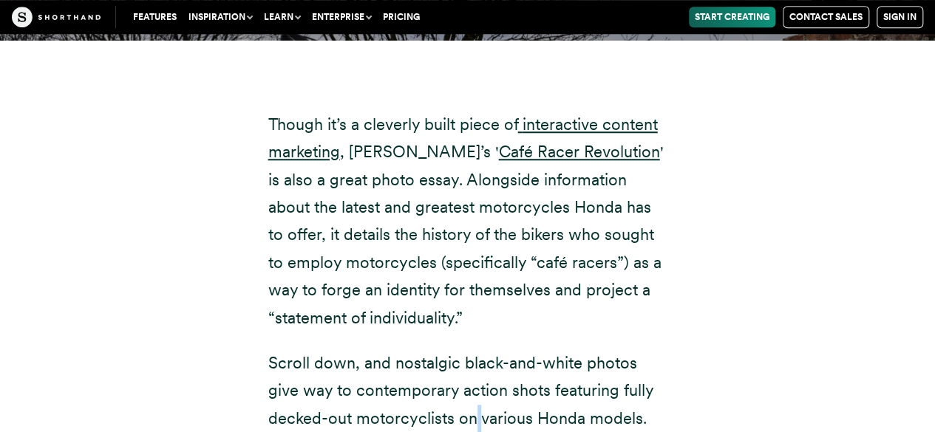
click at [469, 381] on p "Scroll down, and nostalgic black-and-white photos give way to contemporary acti…" at bounding box center [467, 391] width 399 height 83
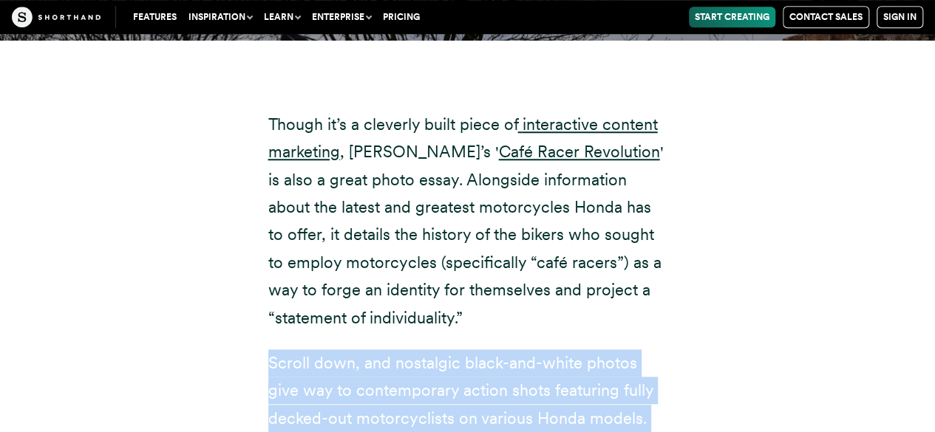
drag, startPoint x: 469, startPoint y: 381, endPoint x: 469, endPoint y: 409, distance: 28.8
click at [469, 409] on div "Though it’s a cleverly built piece of interactive content marketing , Honda’s '…" at bounding box center [467, 340] width 399 height 553
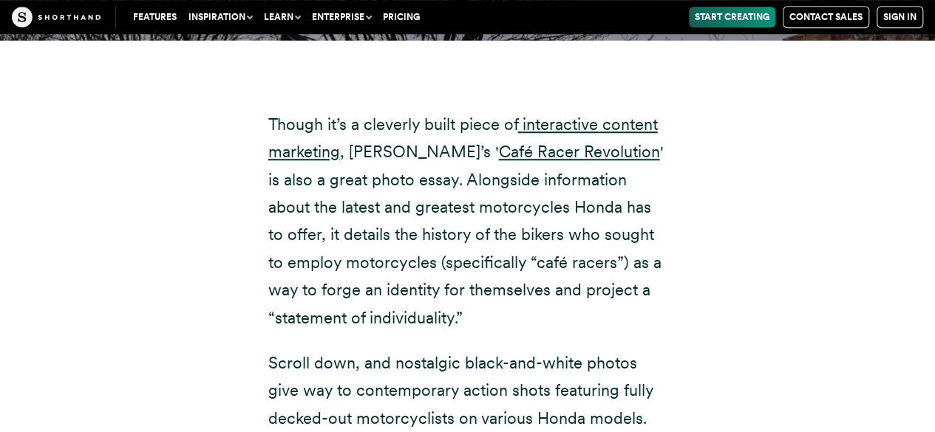
scroll to position [11820, 0]
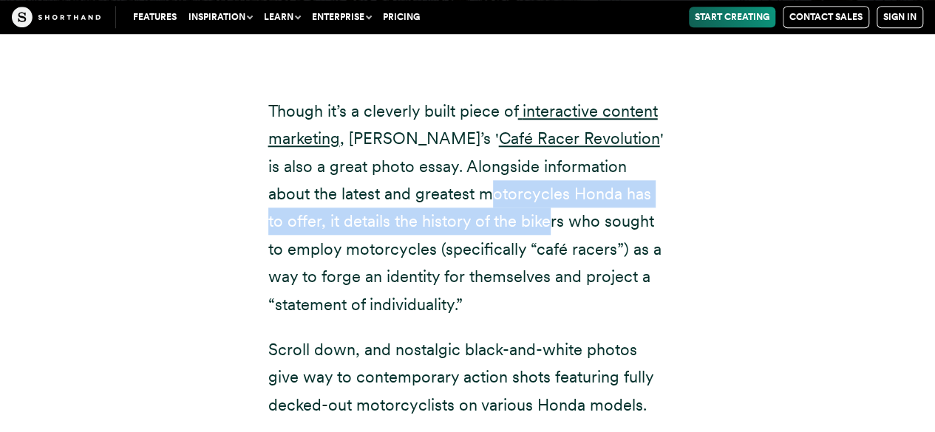
drag, startPoint x: 474, startPoint y: 163, endPoint x: 409, endPoint y: 131, distance: 72.7
click at [409, 131] on p "Though it’s a cleverly built piece of interactive content marketing , Honda’s '…" at bounding box center [467, 208] width 399 height 221
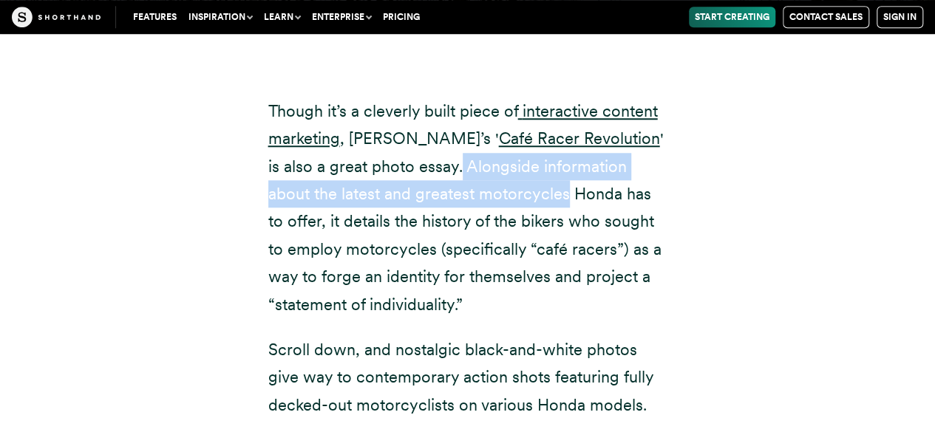
drag, startPoint x: 409, startPoint y: 131, endPoint x: 398, endPoint y: 118, distance: 17.8
click at [398, 118] on p "Though it’s a cleverly built piece of interactive content marketing , Honda’s '…" at bounding box center [467, 208] width 399 height 221
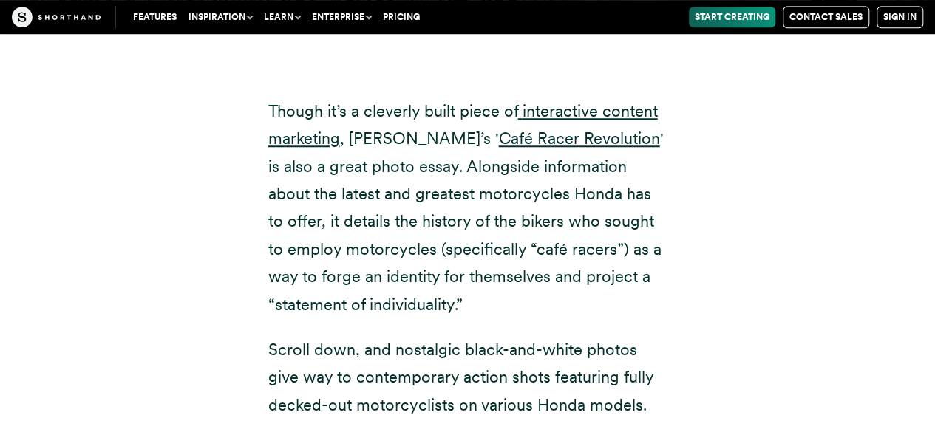
drag, startPoint x: 588, startPoint y: 63, endPoint x: 525, endPoint y: 124, distance: 88.3
click at [525, 124] on p "Though it’s a cleverly built piece of interactive content marketing , Honda’s '…" at bounding box center [467, 208] width 399 height 221
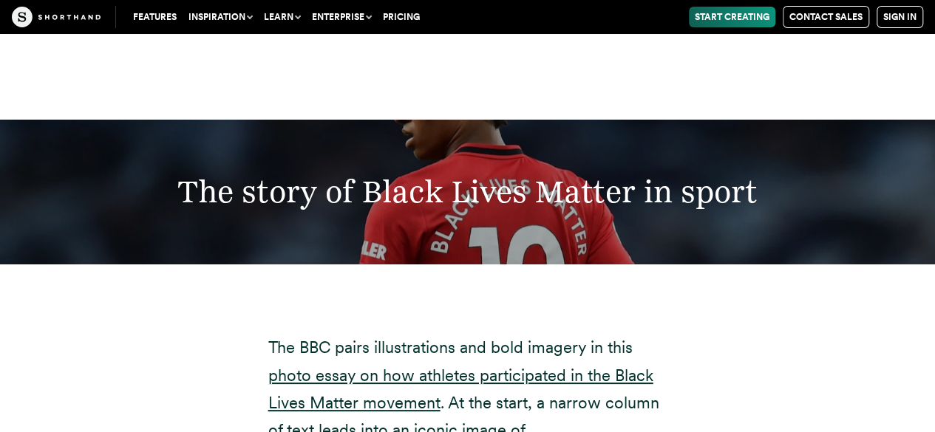
scroll to position [16785, 0]
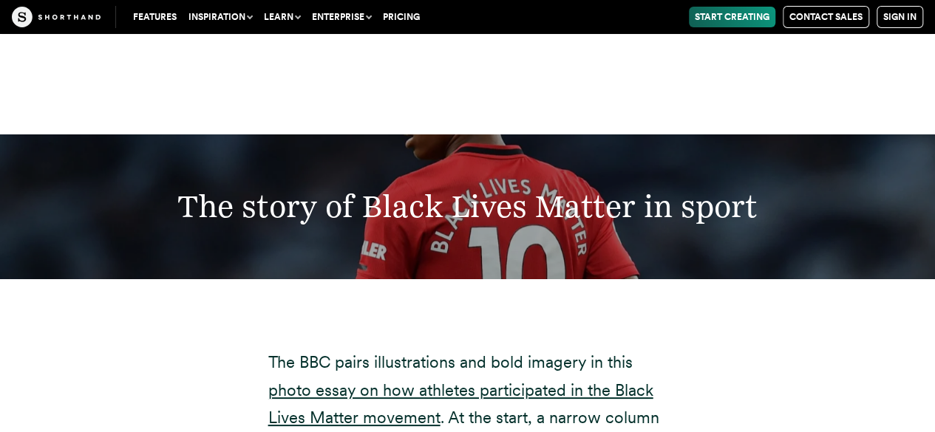
drag, startPoint x: 476, startPoint y: 282, endPoint x: 579, endPoint y: 102, distance: 207.3
click at [579, 188] on h2 "The story of Black Lives Matter in sport" at bounding box center [467, 207] width 763 height 38
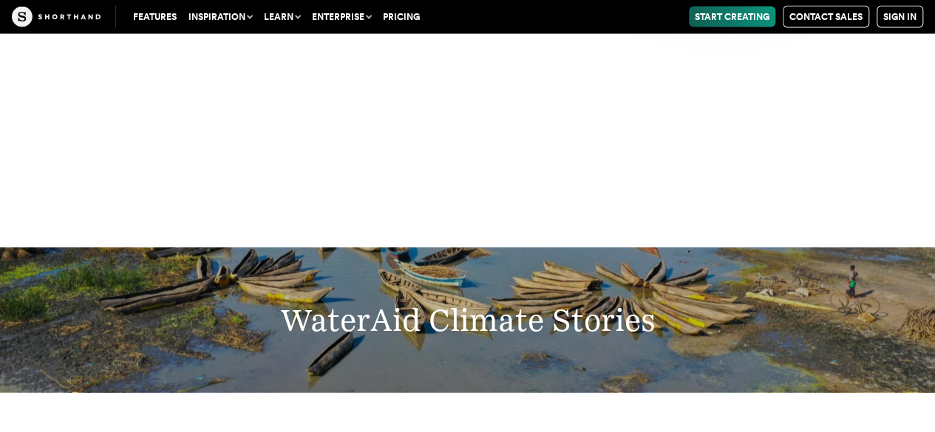
scroll to position [18323, 0]
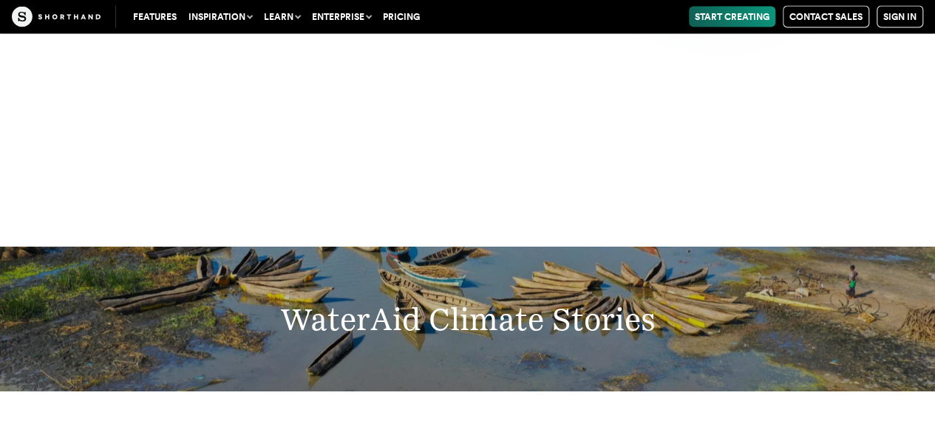
click at [519, 301] on h2 "WaterAid Climate Stories" at bounding box center [467, 320] width 763 height 38
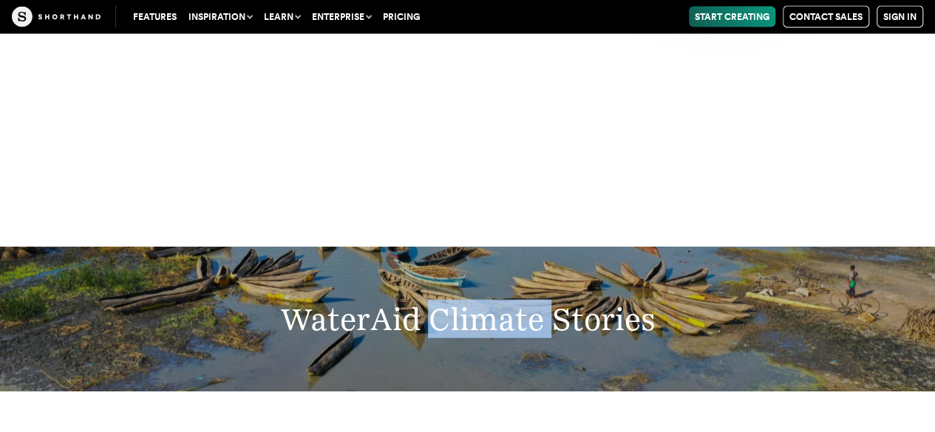
click at [519, 301] on h2 "WaterAid Climate Stories" at bounding box center [467, 320] width 763 height 38
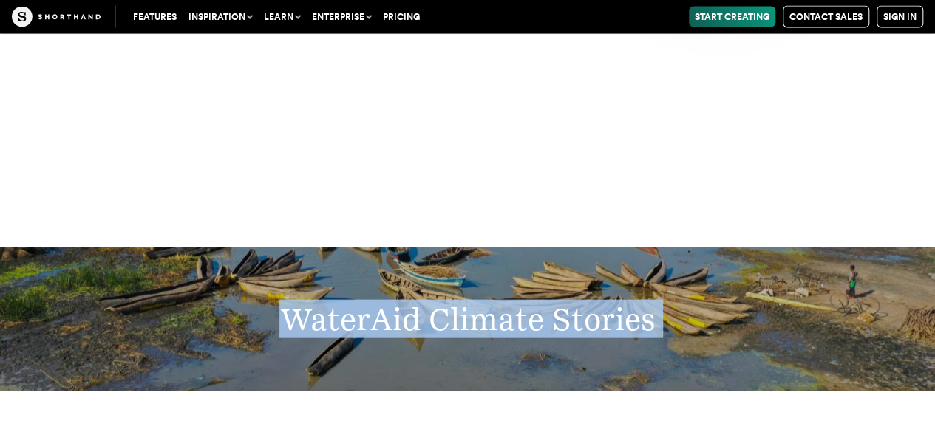
drag, startPoint x: 519, startPoint y: 160, endPoint x: 489, endPoint y: 251, distance: 95.6
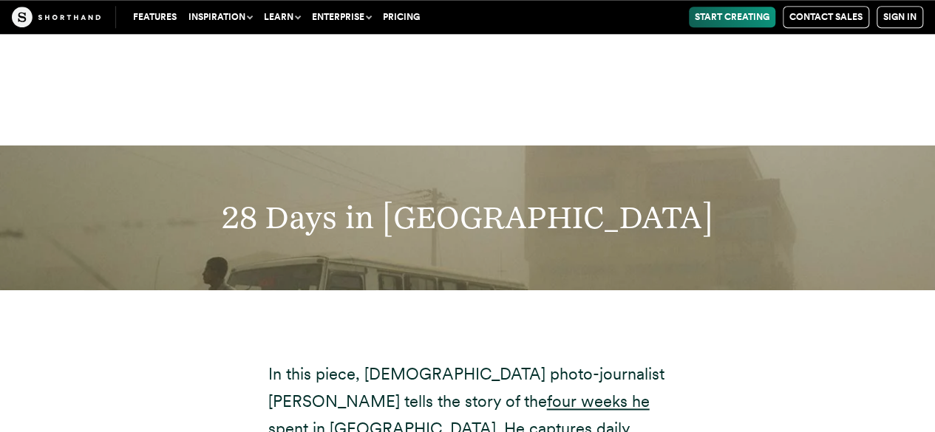
scroll to position [20427, 0]
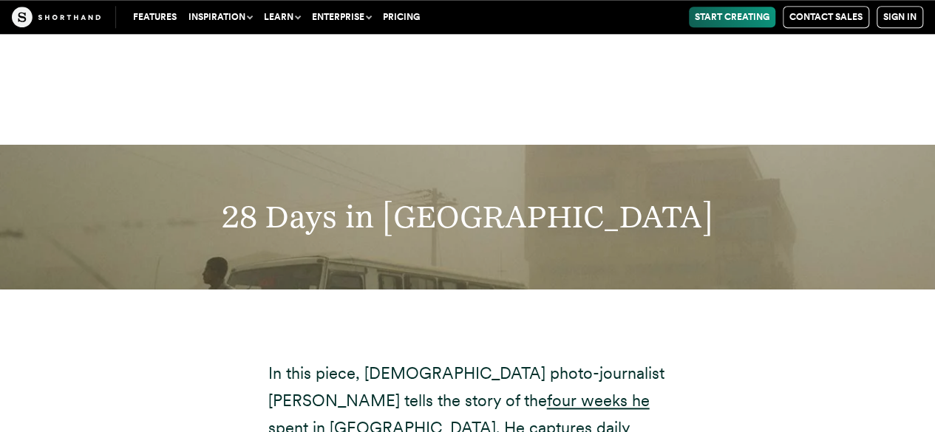
click at [560, 198] on h2 "28 Days in [GEOGRAPHIC_DATA]" at bounding box center [467, 217] width 763 height 38
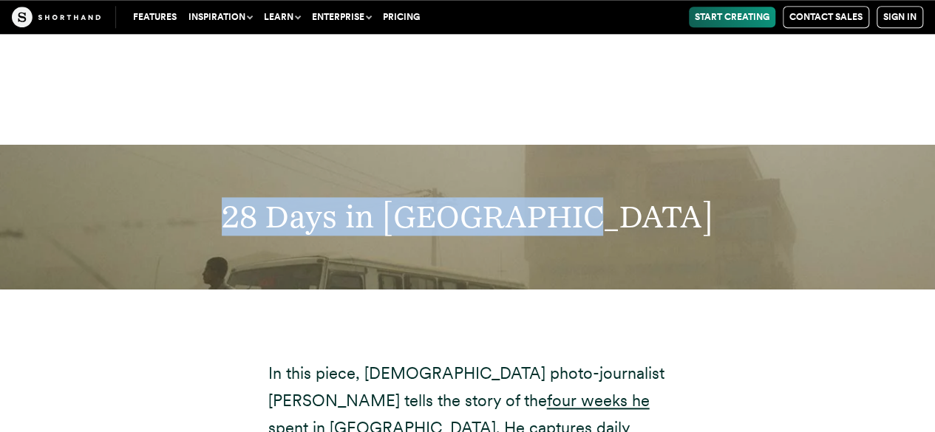
drag, startPoint x: 560, startPoint y: 59, endPoint x: 316, endPoint y: 72, distance: 245.0
click at [316, 198] on h2 "28 Days in [GEOGRAPHIC_DATA]" at bounding box center [467, 217] width 763 height 38
drag, startPoint x: 316, startPoint y: 72, endPoint x: 486, endPoint y: 72, distance: 170.7
click at [486, 198] on h2 "28 Days in [GEOGRAPHIC_DATA]" at bounding box center [467, 217] width 763 height 38
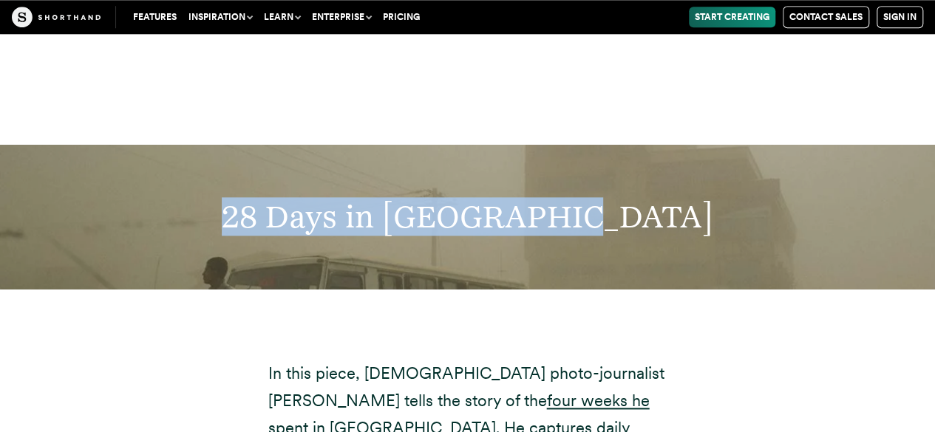
click at [486, 198] on h2 "28 Days in [GEOGRAPHIC_DATA]" at bounding box center [467, 217] width 763 height 38
drag, startPoint x: 486, startPoint y: 72, endPoint x: 322, endPoint y: 52, distance: 165.2
click at [322, 198] on h2 "28 Days in [GEOGRAPHIC_DATA]" at bounding box center [467, 217] width 763 height 38
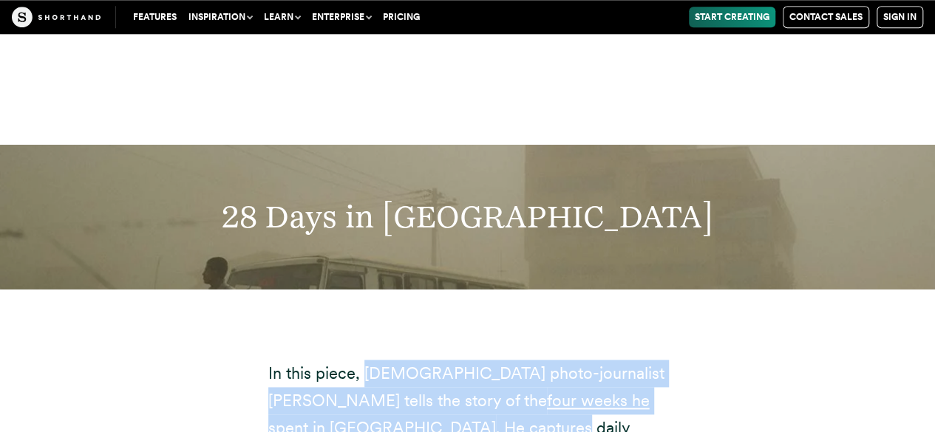
drag, startPoint x: 388, startPoint y: 211, endPoint x: 404, endPoint y: 282, distance: 71.9
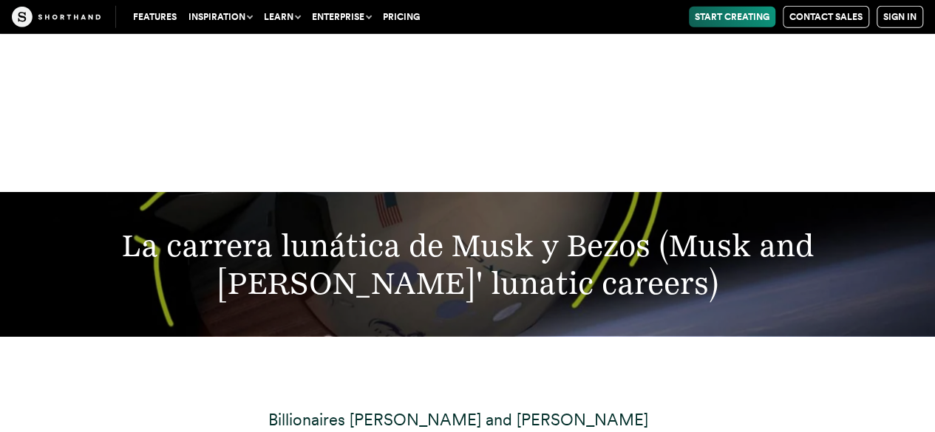
scroll to position [22124, 0]
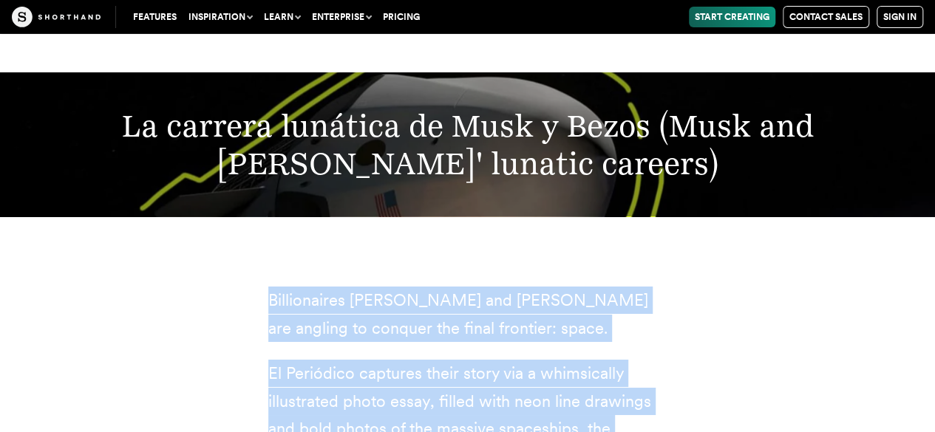
drag, startPoint x: 412, startPoint y: 185, endPoint x: 414, endPoint y: 160, distance: 25.9
click at [414, 287] on p "Billionaires [PERSON_NAME] and [PERSON_NAME] are angling to conquer the final f…" at bounding box center [467, 314] width 399 height 55
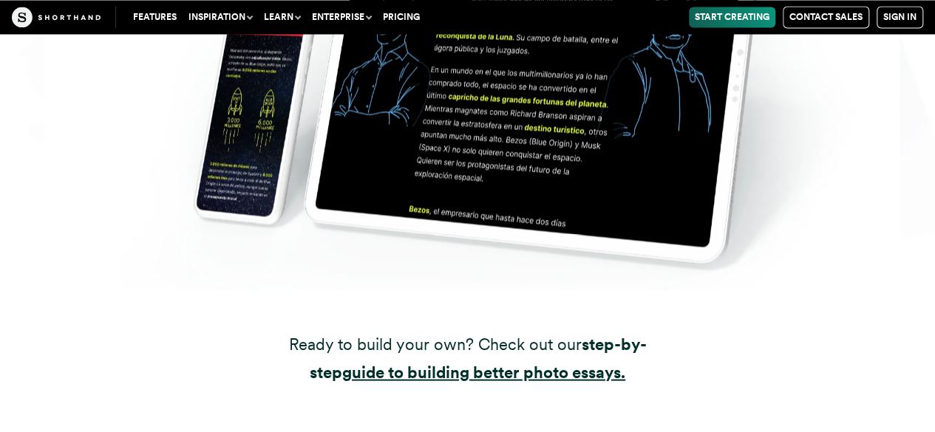
scroll to position [23894, 0]
